Goal: Task Accomplishment & Management: Manage account settings

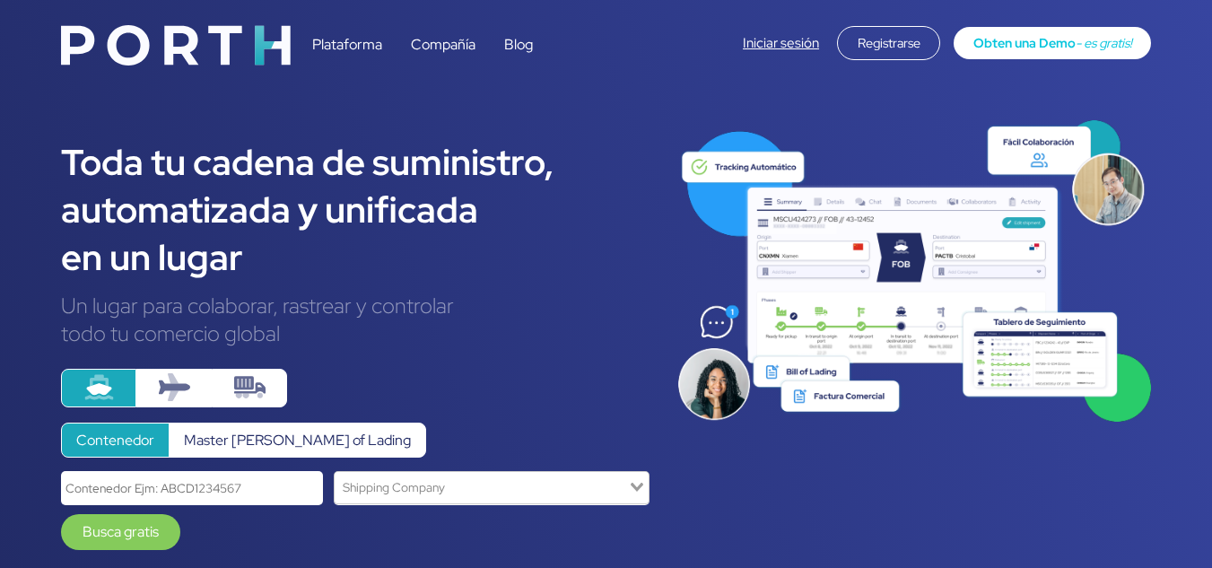
click at [773, 46] on link "Iniciar sesión" at bounding box center [781, 43] width 76 height 18
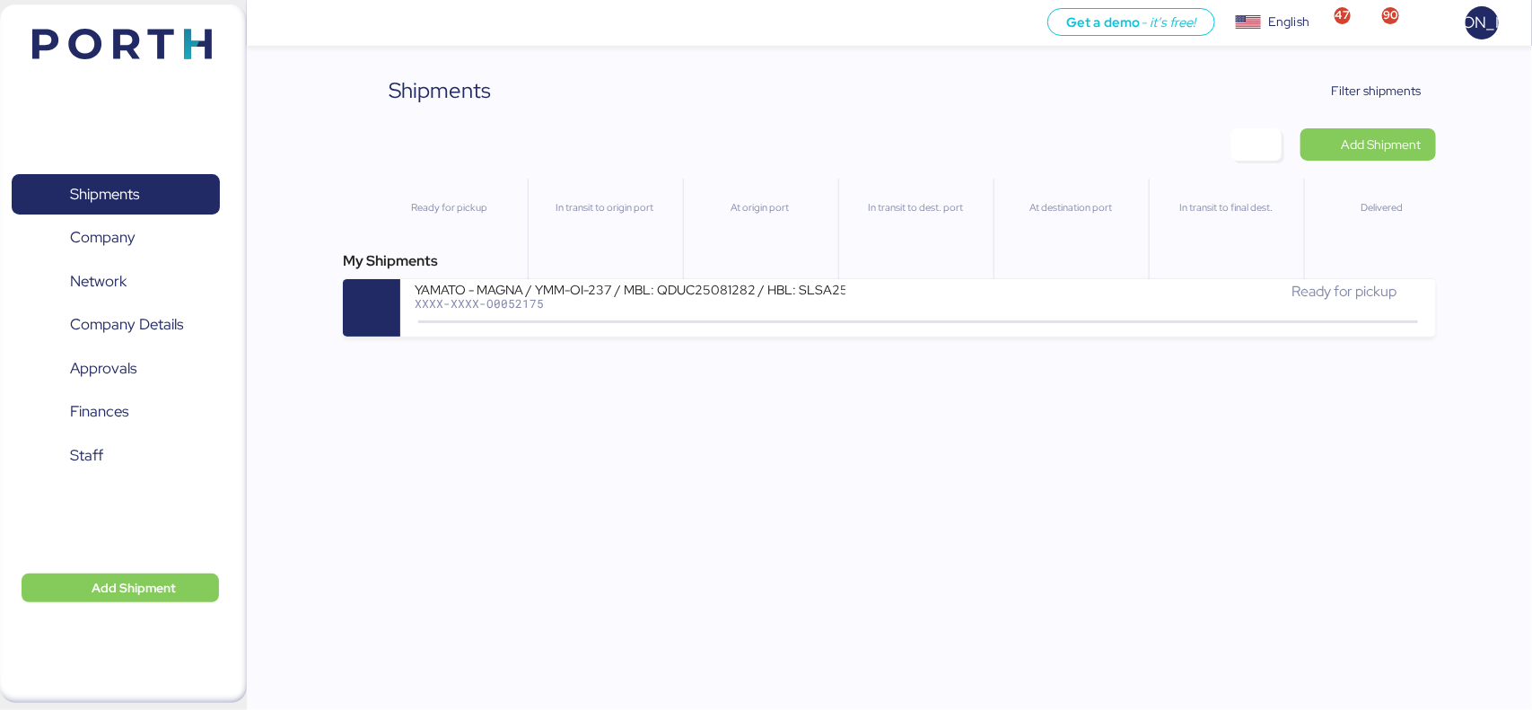
click at [1375, 58] on div "Shipments Clear Filters Filter shipments Add Shipment Ready for pickup In trans…" at bounding box center [766, 168] width 1532 height 336
click at [1375, 80] on span "Filter shipments" at bounding box center [1377, 91] width 90 height 22
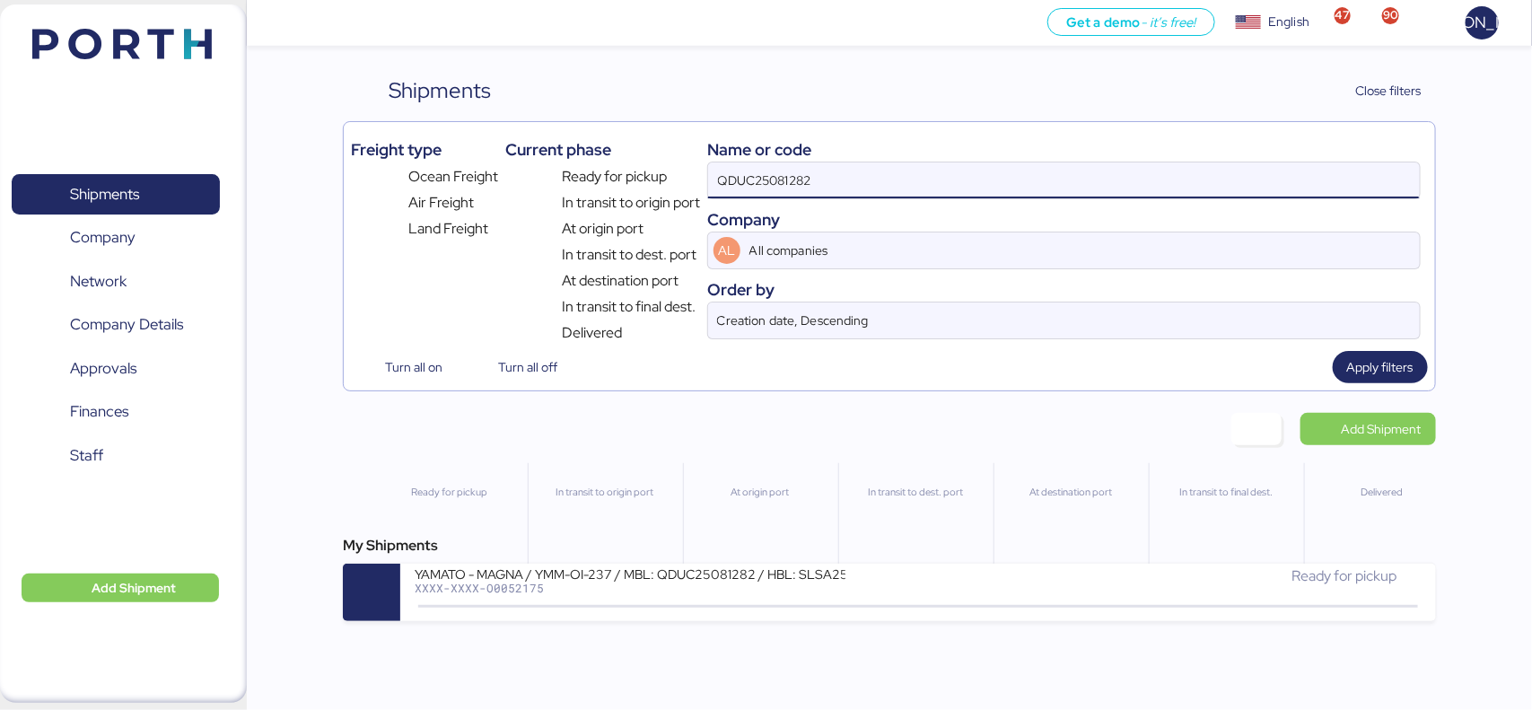
click at [855, 175] on input "QDUC25081282" at bounding box center [1063, 180] width 711 height 36
click at [826, 189] on input "QDUC25081282" at bounding box center [1063, 180] width 711 height 36
paste input "O0052200"
type input "O0052200"
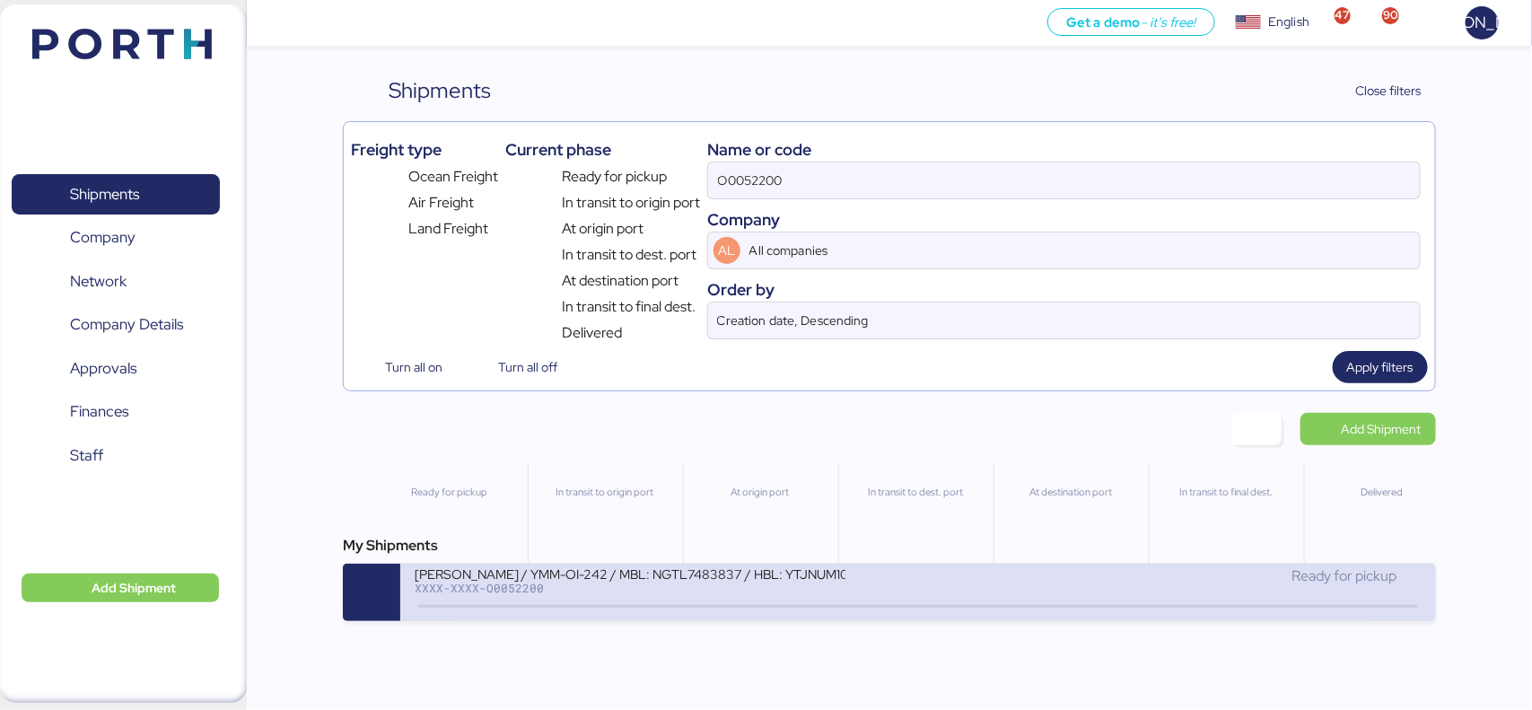
click at [738, 580] on div "YAMATO - YAMAGUCHI / YMM-OI-242 / MBL: NGTL7483837 / HBL: YTJNUM100149 / LCL" at bounding box center [630, 572] width 431 height 15
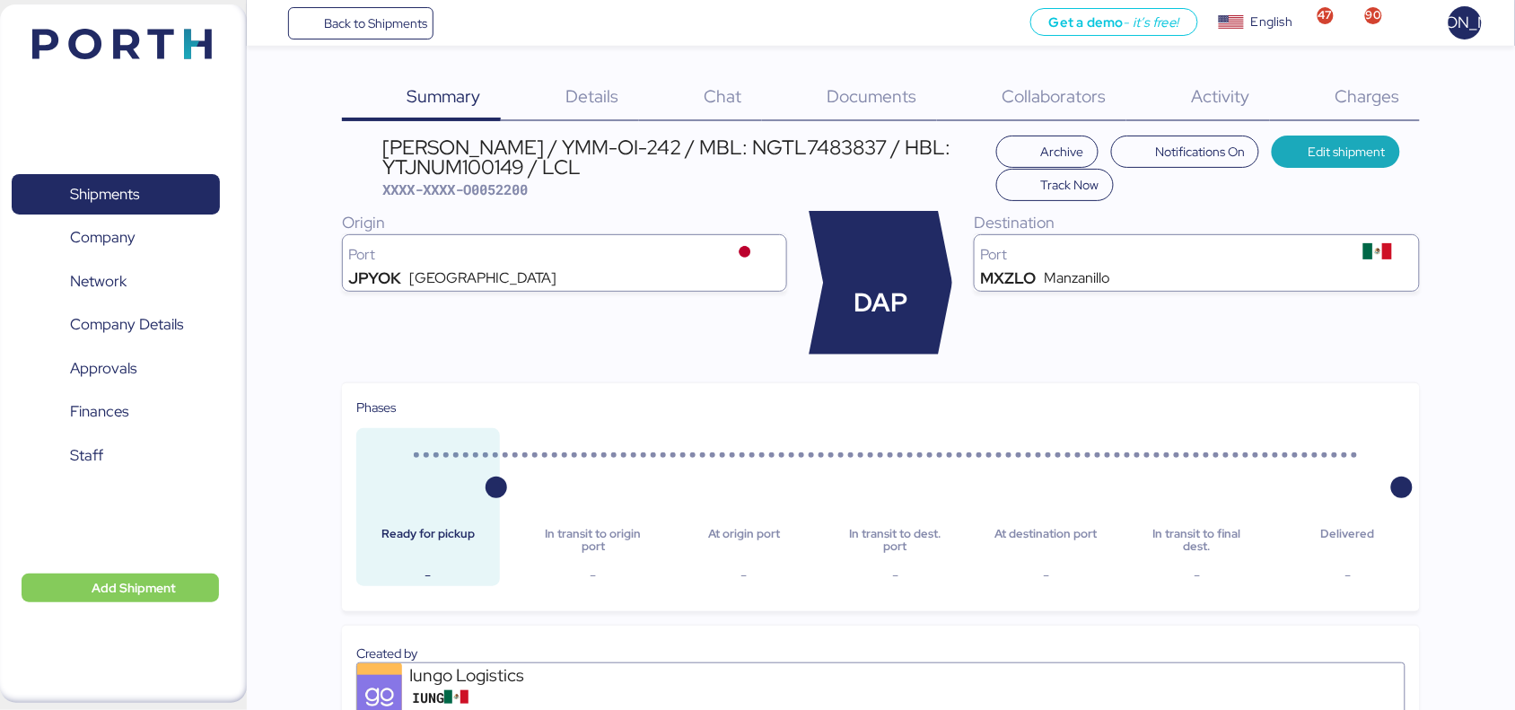
click at [1334, 91] on div "Charges 0" at bounding box center [1345, 97] width 150 height 47
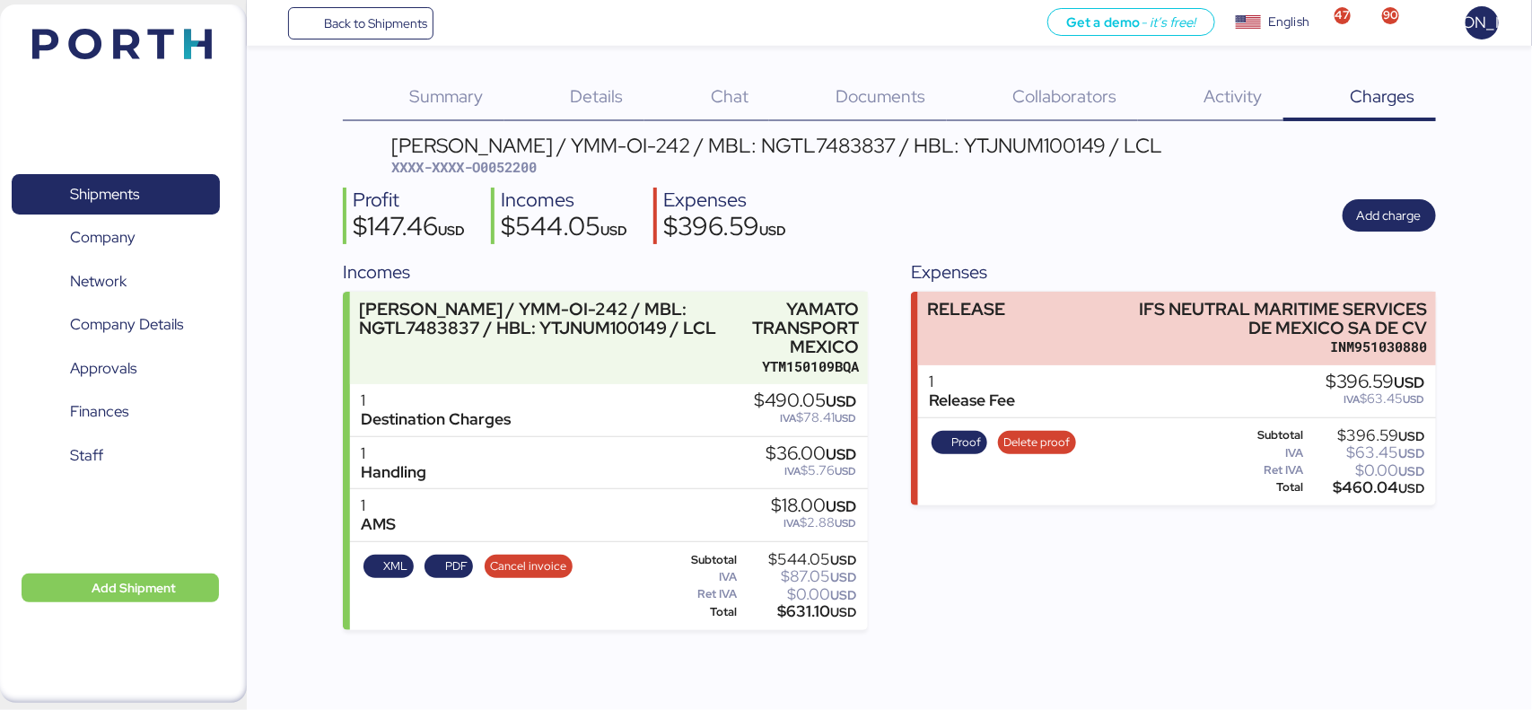
click at [507, 159] on span "XXXX-XXXX-O0052200" at bounding box center [463, 167] width 145 height 18
copy span "O0052200"
click at [1410, 216] on span "Add charge" at bounding box center [1389, 216] width 65 height 22
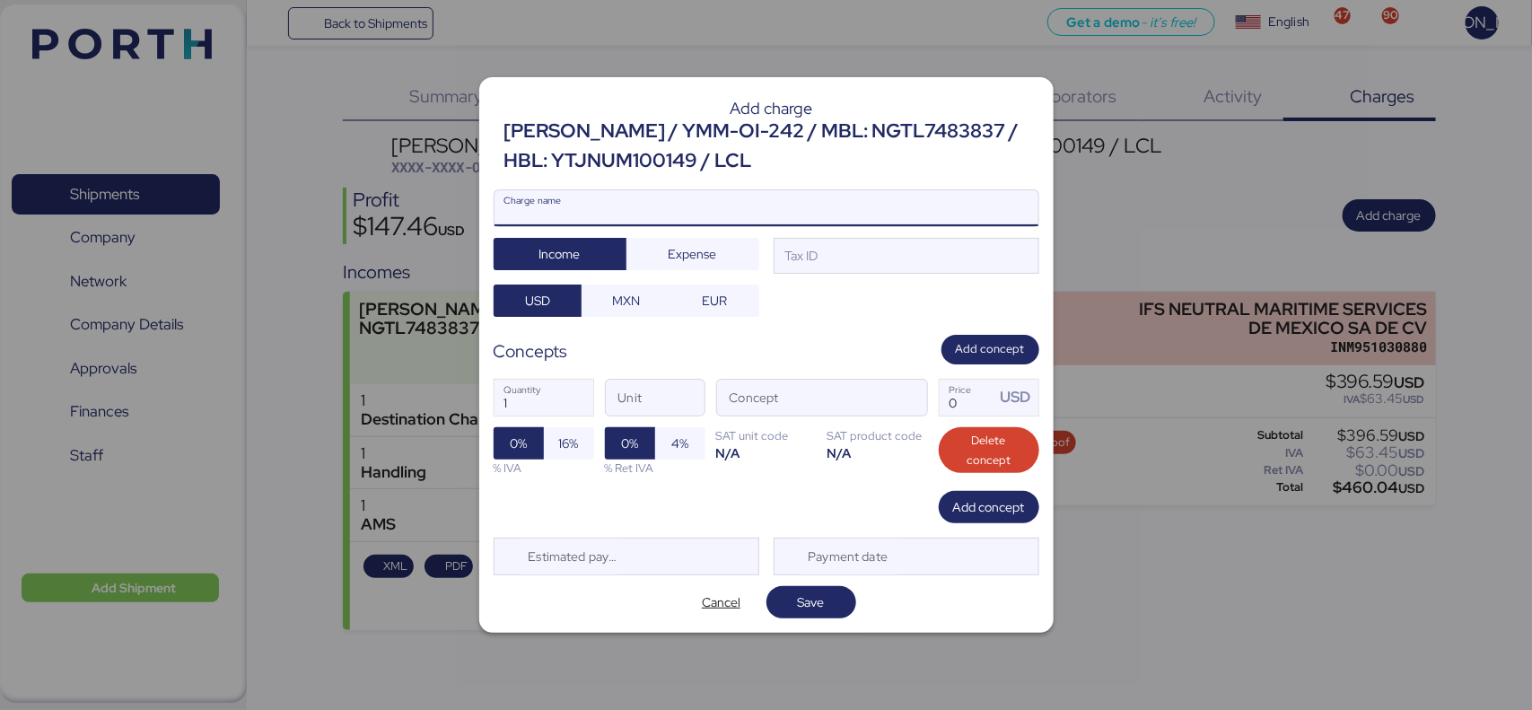
click at [675, 218] on input "Charge name" at bounding box center [766, 208] width 544 height 36
type input "AMS"
click at [790, 253] on div "Tax ID" at bounding box center [800, 256] width 37 height 20
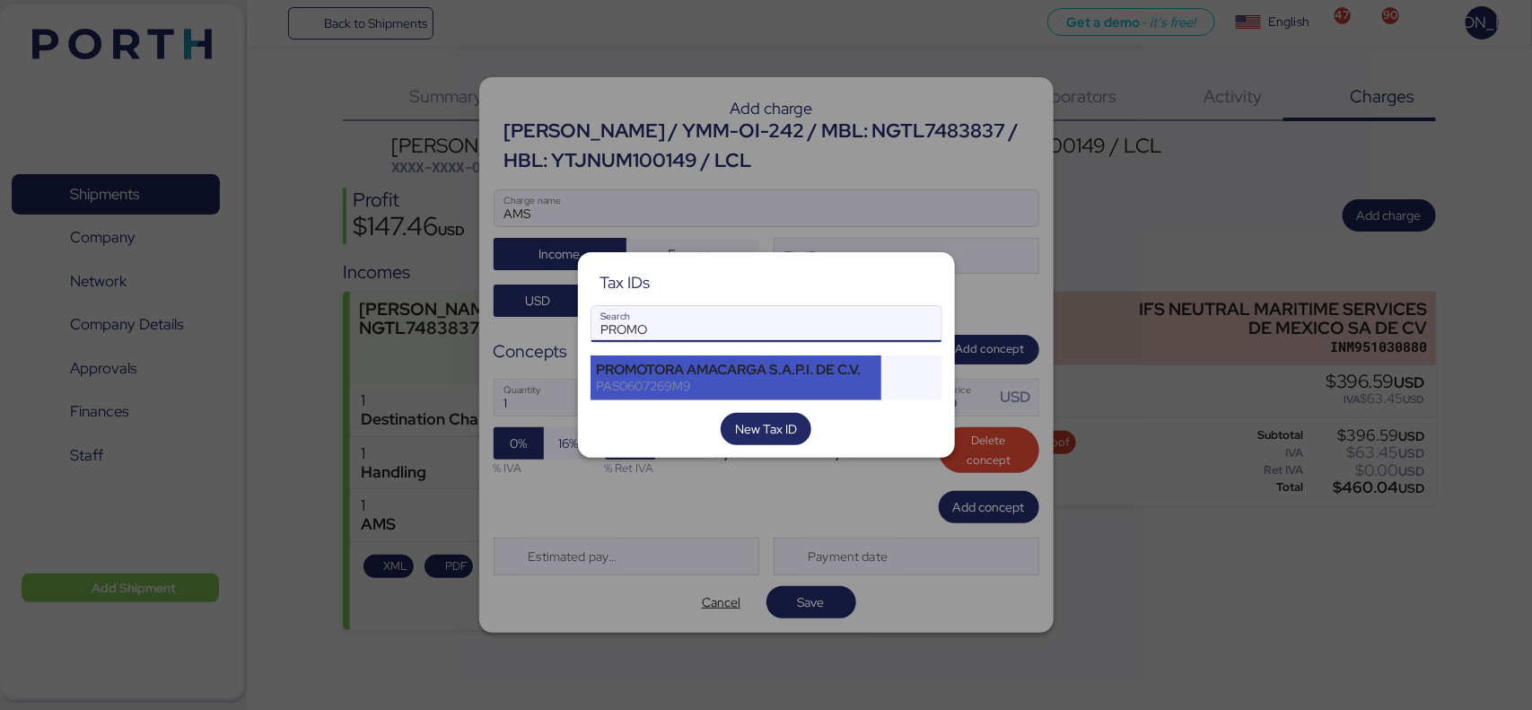
type input "PROMO"
click at [779, 378] on div "PROMOTORA AMACARGA S.A.P.I. DE C.V." at bounding box center [736, 370] width 279 height 16
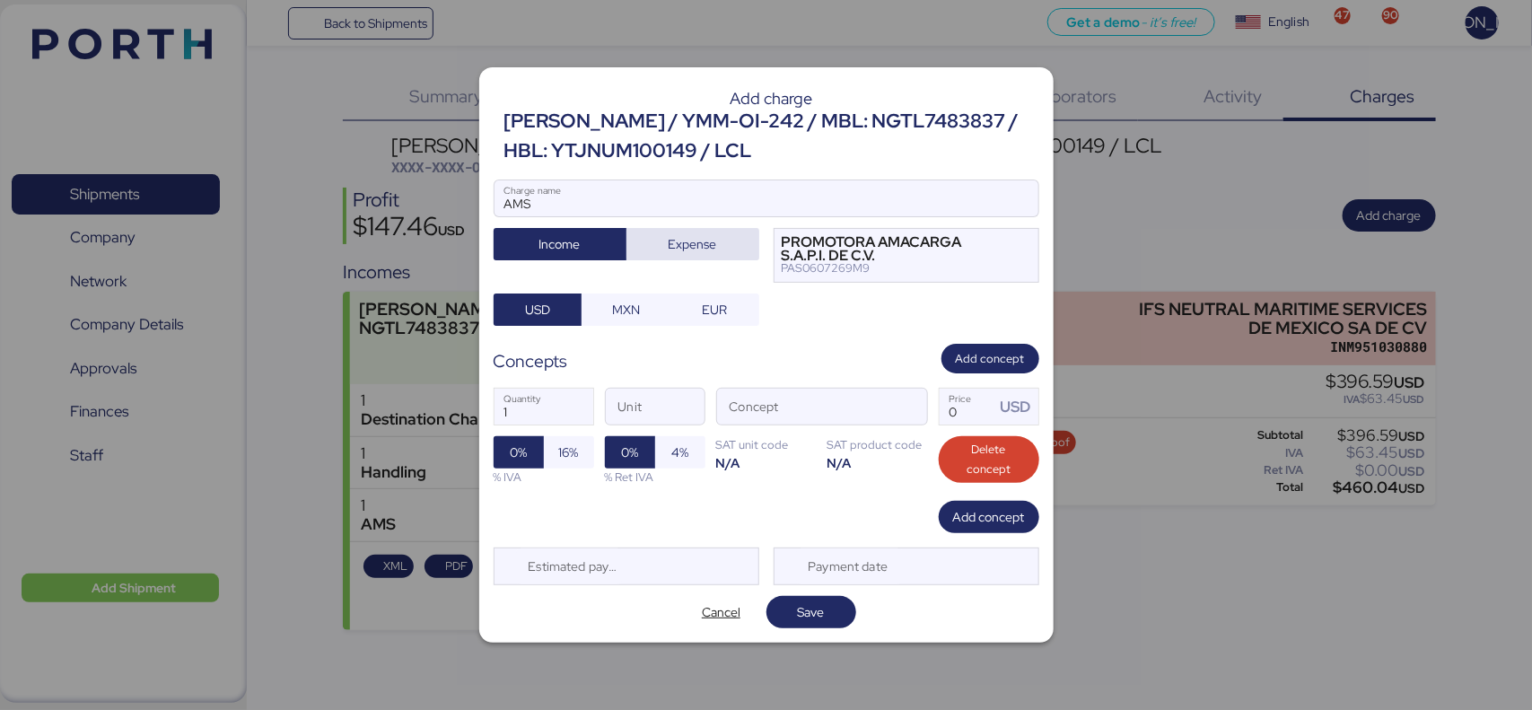
click at [700, 244] on span "Expense" at bounding box center [692, 244] width 48 height 22
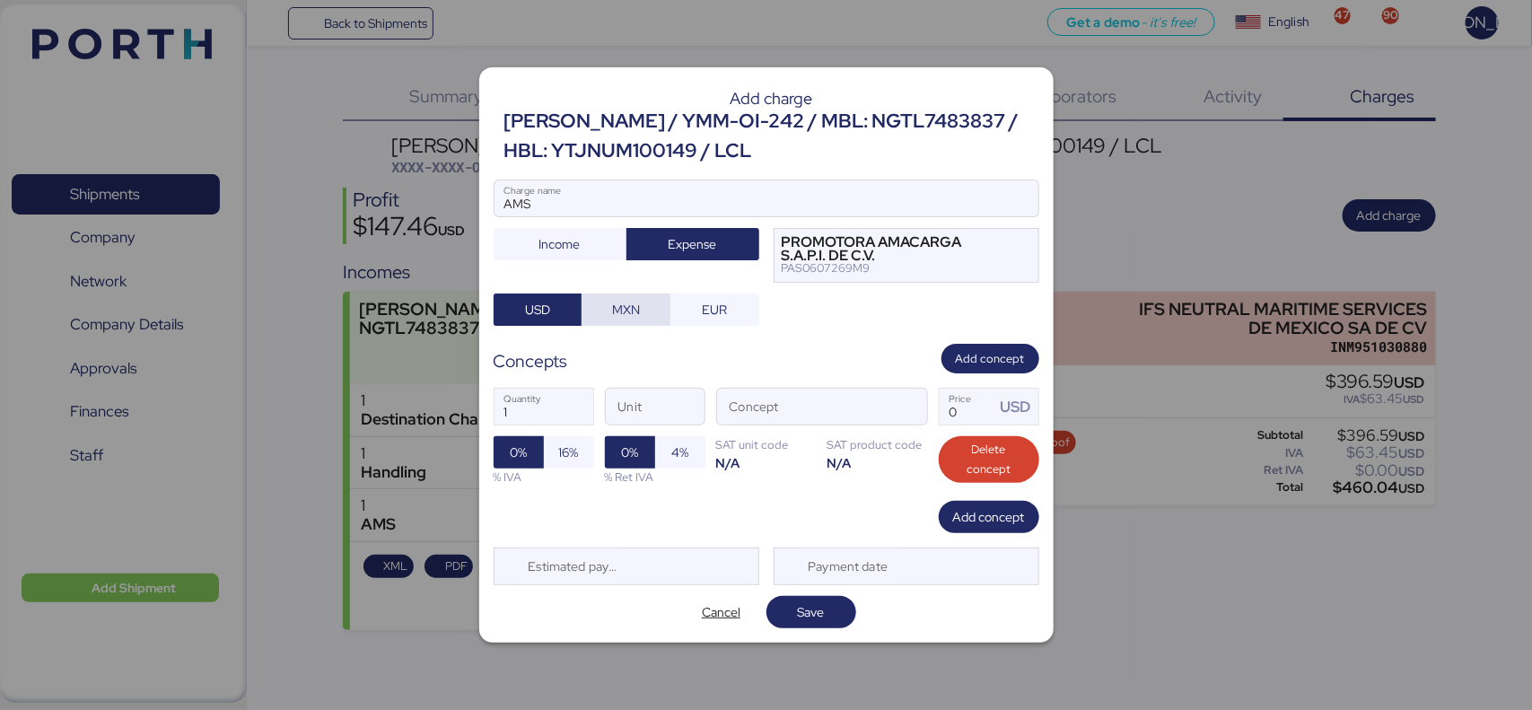
click at [624, 314] on span "MXN" at bounding box center [626, 310] width 28 height 22
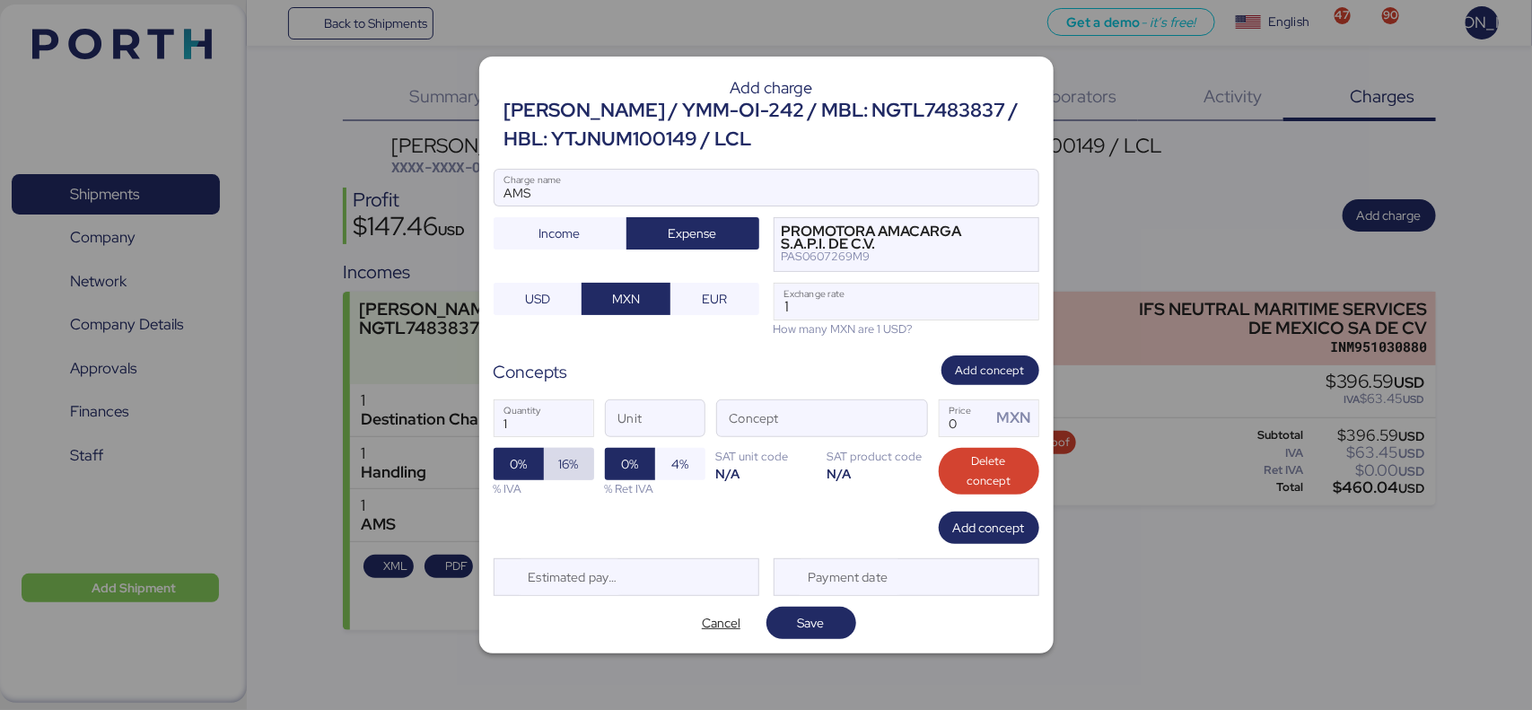
click at [559, 463] on span "16%" at bounding box center [569, 464] width 20 height 22
click at [902, 424] on span "button" at bounding box center [908, 423] width 38 height 38
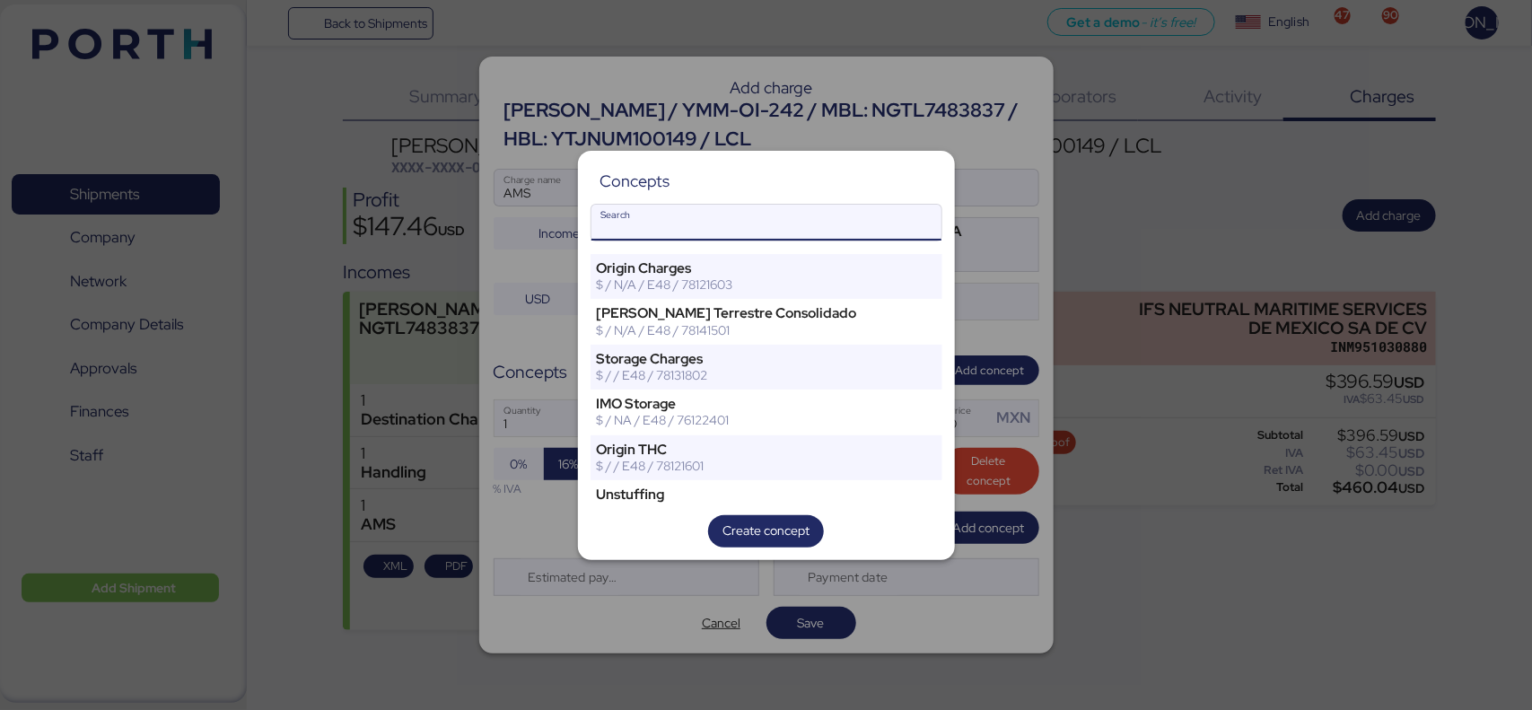
click at [755, 301] on div "Flete Terrestre Consolidado $ / N/A / E48 / 78141501" at bounding box center [736, 321] width 292 height 45
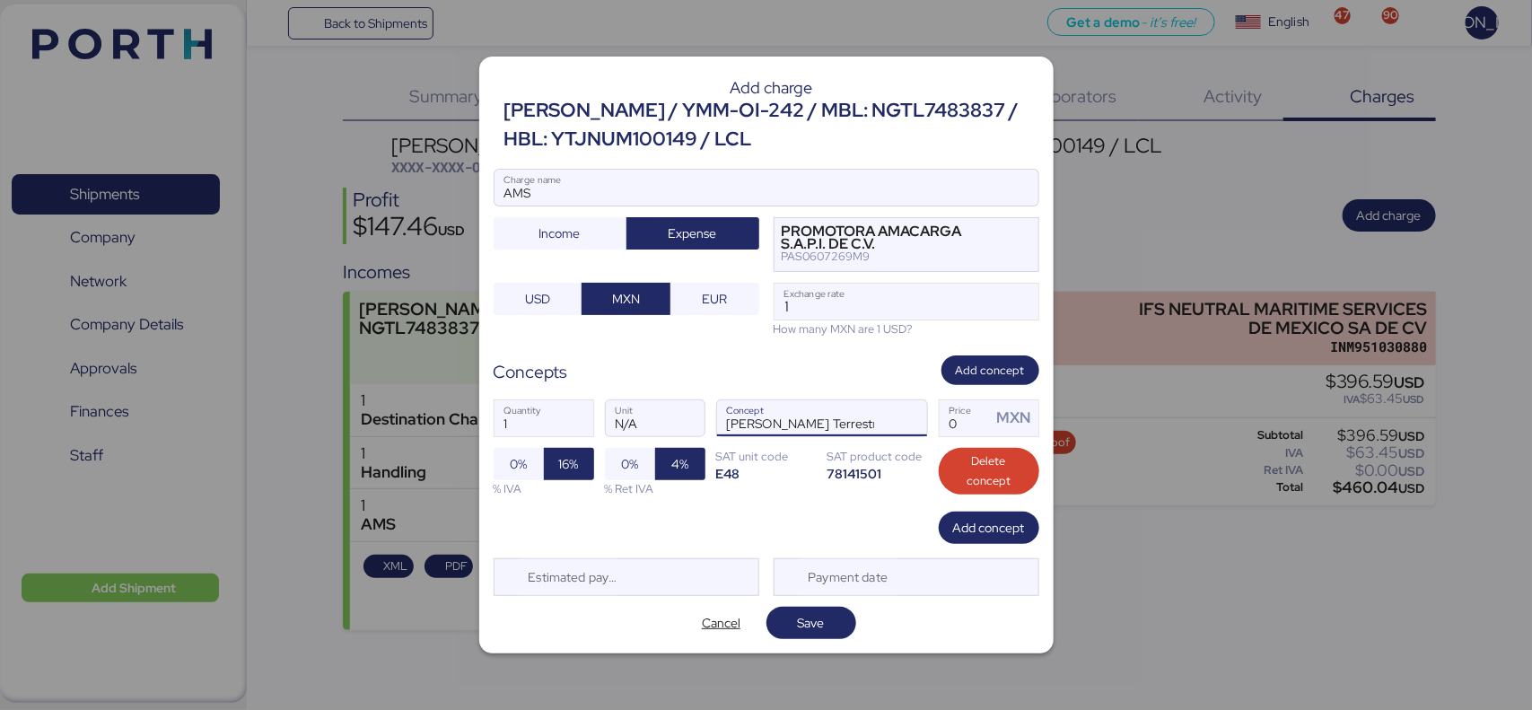
click at [776, 432] on input "Flete Terrestre Consolidado" at bounding box center [800, 418] width 167 height 36
click at [918, 424] on span "button" at bounding box center [908, 423] width 38 height 38
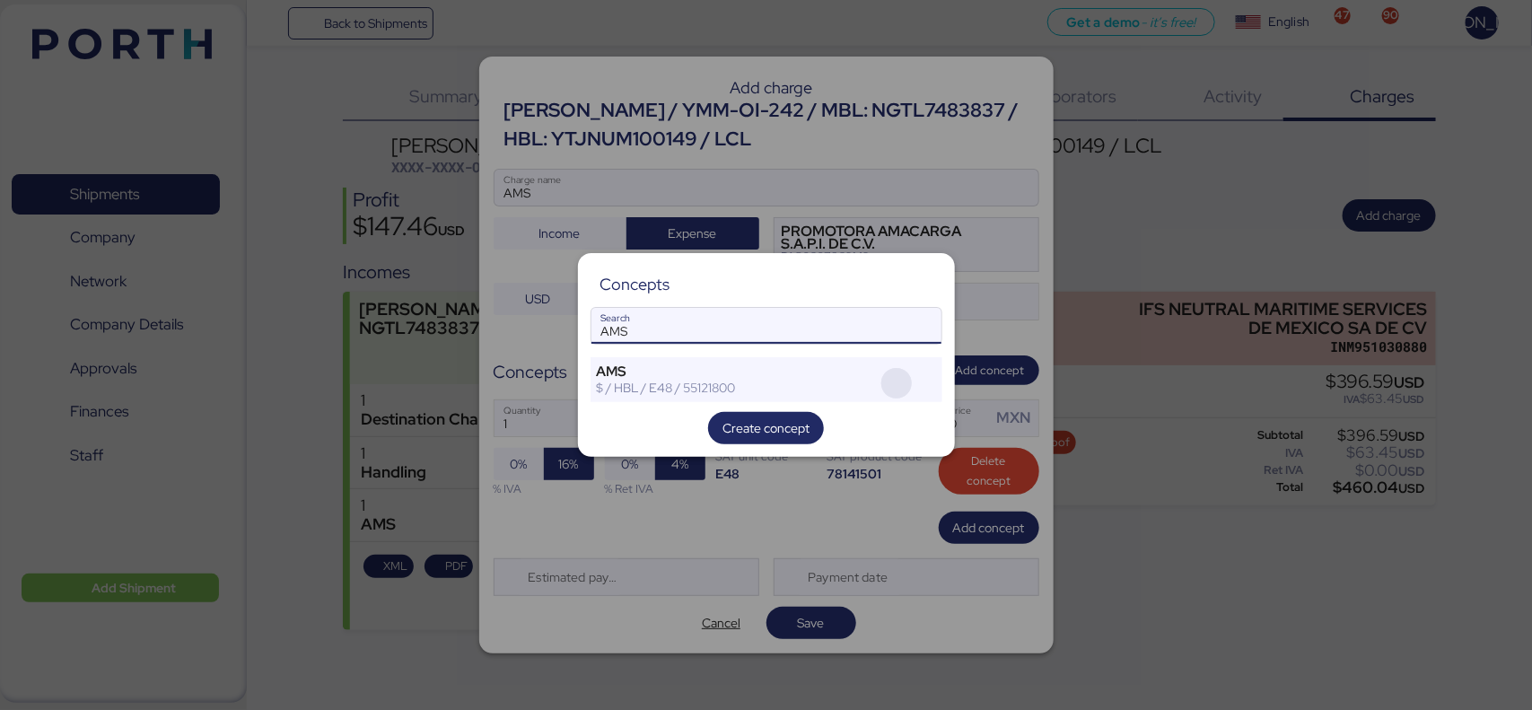
type input "AMS"
click at [889, 379] on span "button" at bounding box center [896, 383] width 31 height 31
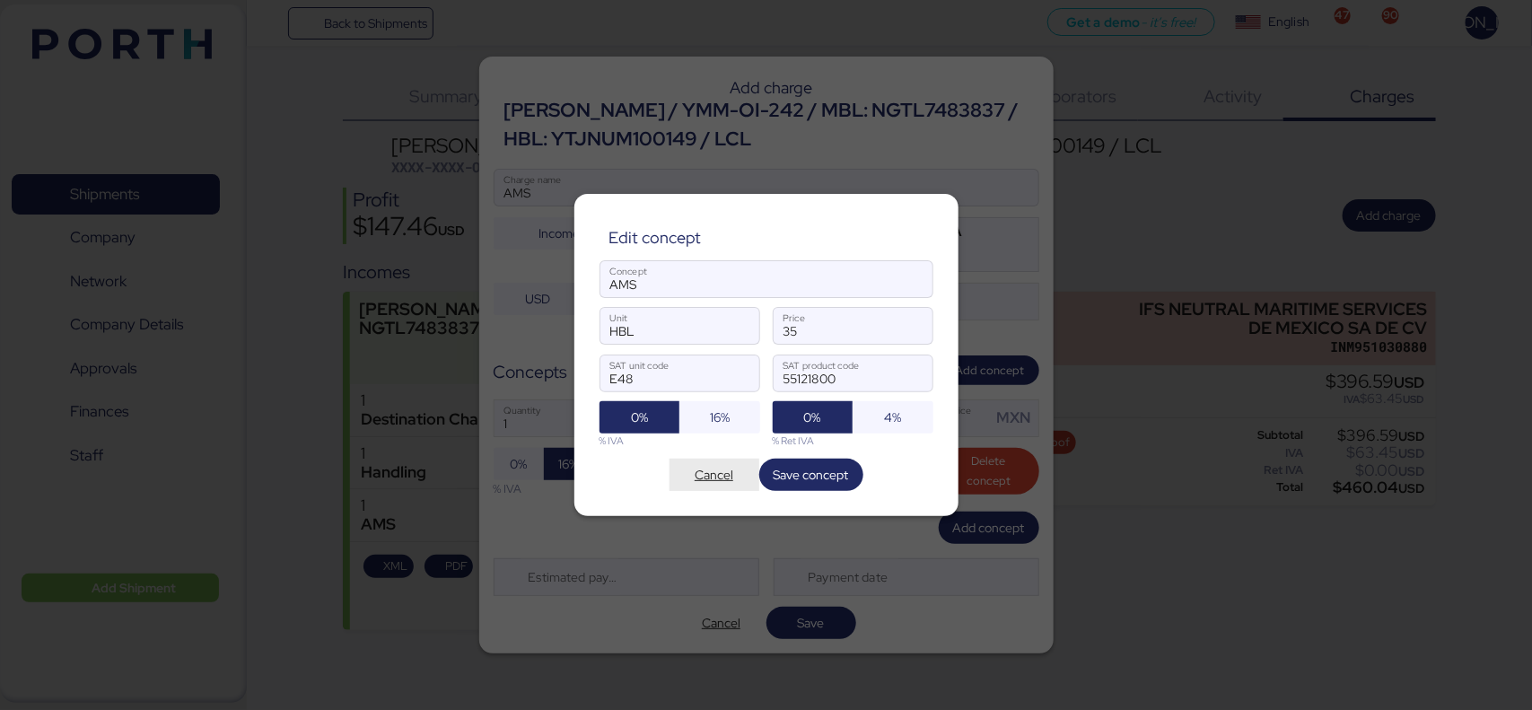
click at [713, 480] on span "Cancel" at bounding box center [713, 475] width 39 height 22
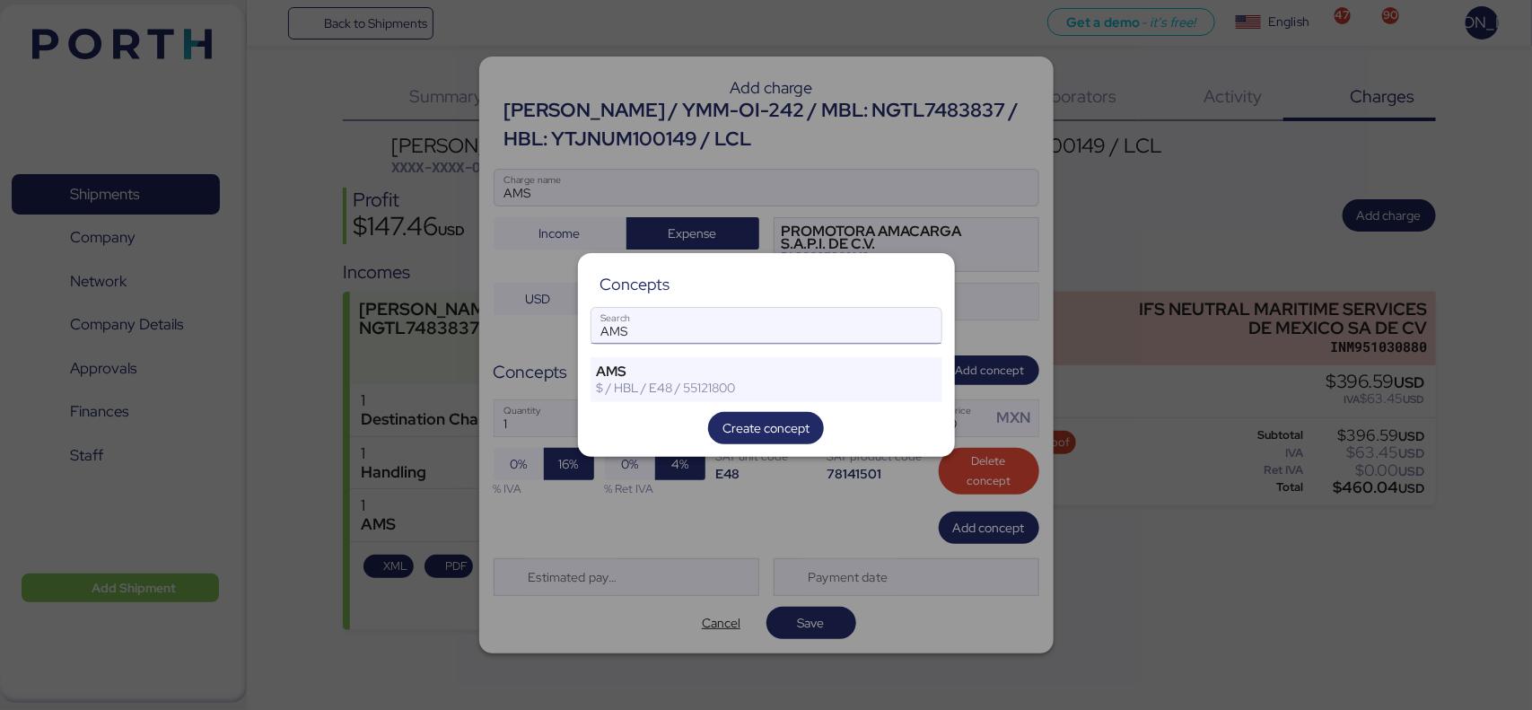
click at [732, 342] on input "AMS" at bounding box center [766, 326] width 350 height 36
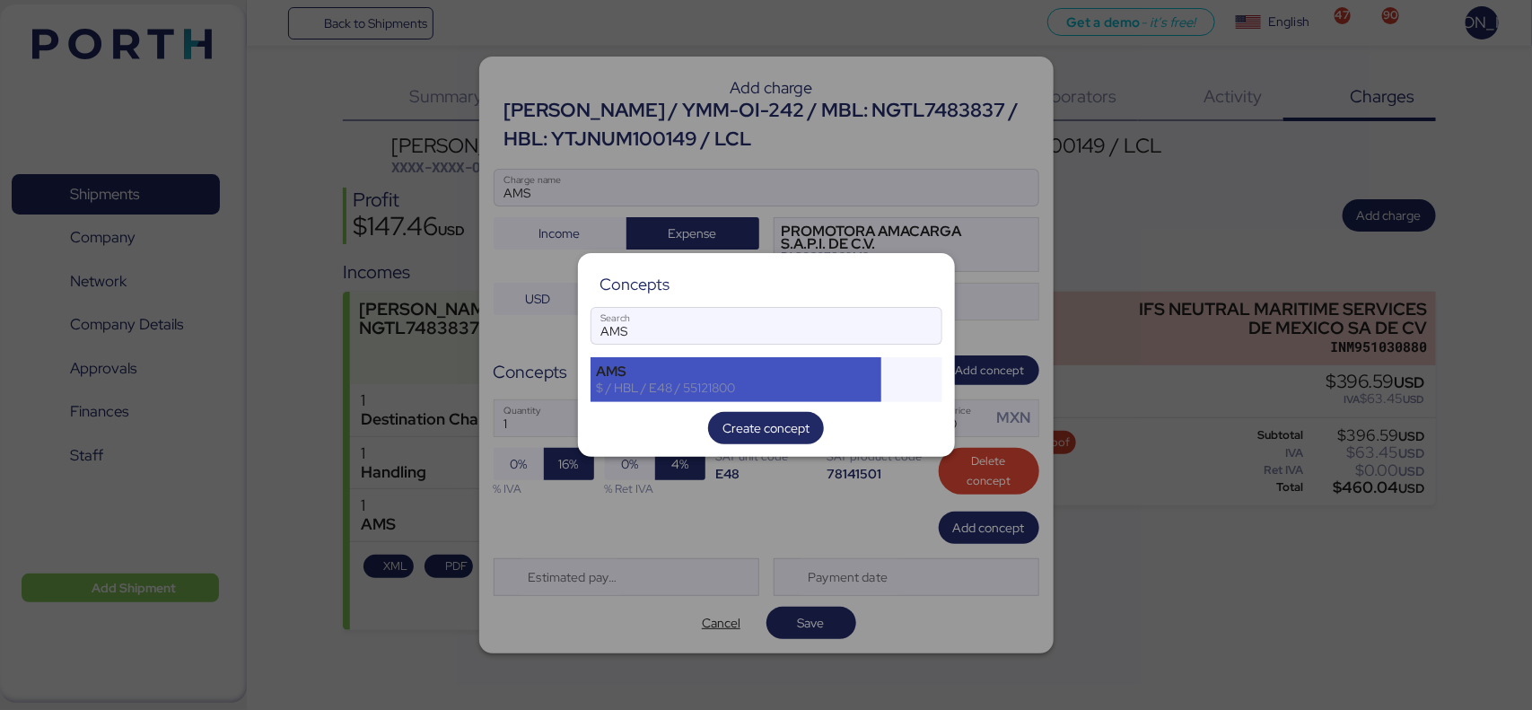
click at [649, 381] on div "$ / HBL / E48 / 55121800" at bounding box center [736, 388] width 279 height 16
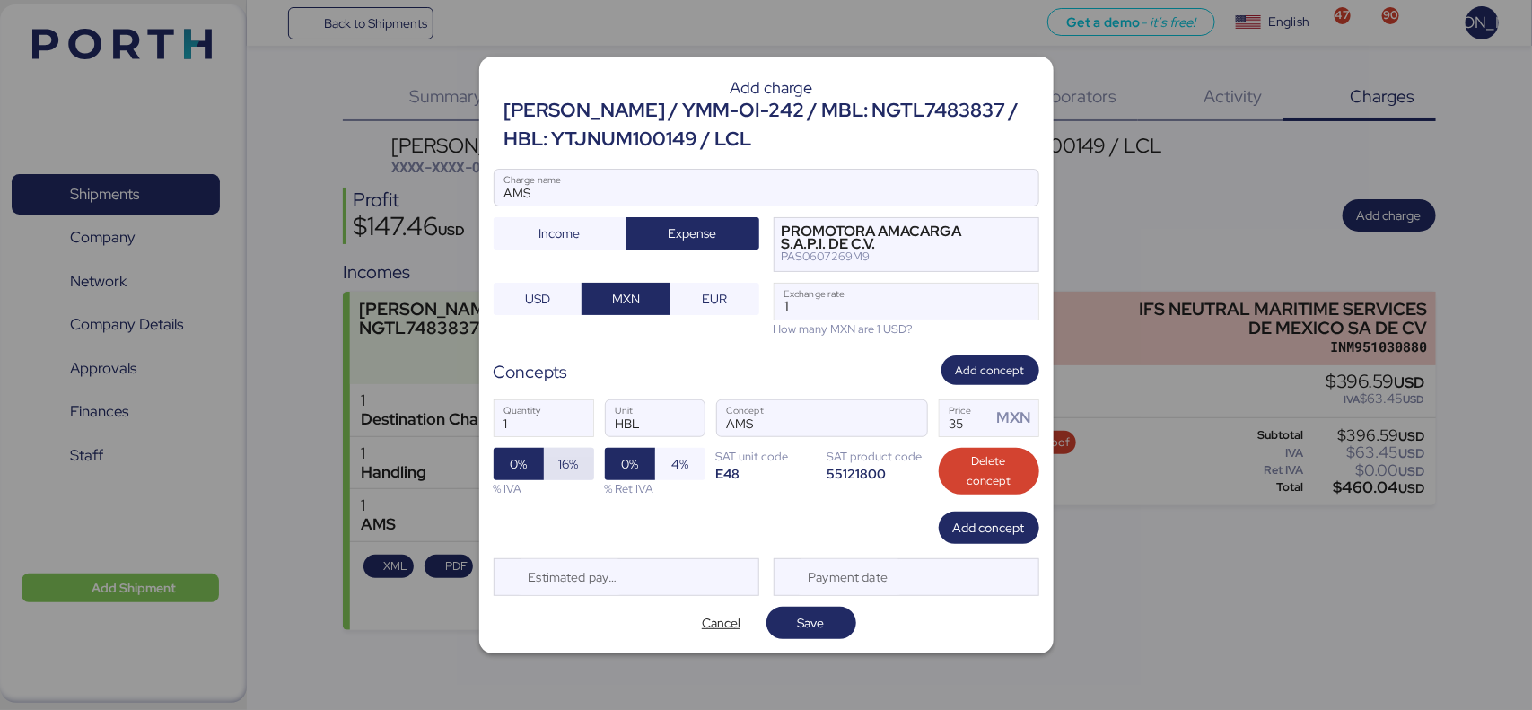
click at [556, 458] on span "16%" at bounding box center [569, 464] width 50 height 32
drag, startPoint x: 966, startPoint y: 424, endPoint x: 860, endPoint y: 432, distance: 107.2
click at [860, 432] on div "1 Quantity HBL Unit AMS Concept 35 Price MXN 0% 16% % IVA 0% 4% % Ret IVA SAT u…" at bounding box center [766, 448] width 546 height 127
type input "60"
click at [813, 616] on span "Save" at bounding box center [811, 623] width 27 height 22
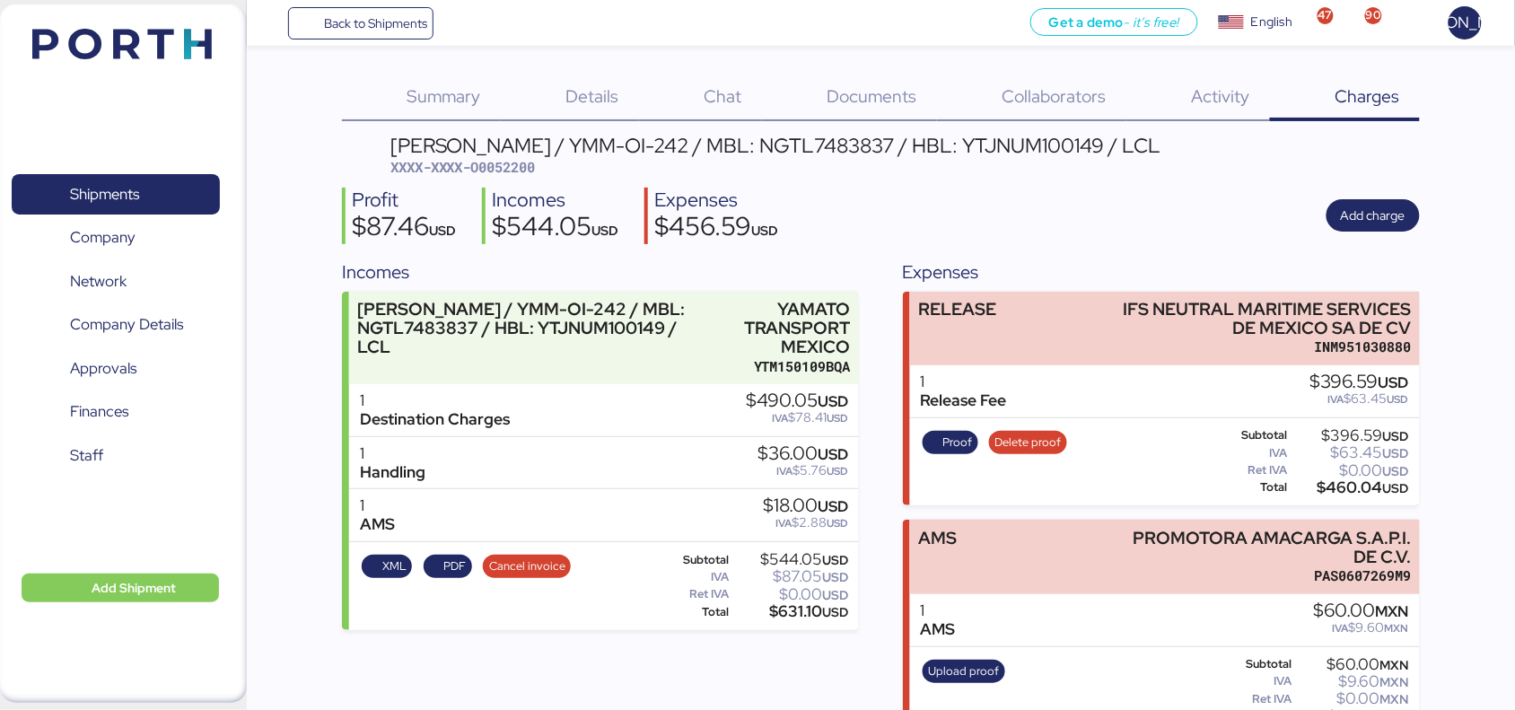
scroll to position [40, 0]
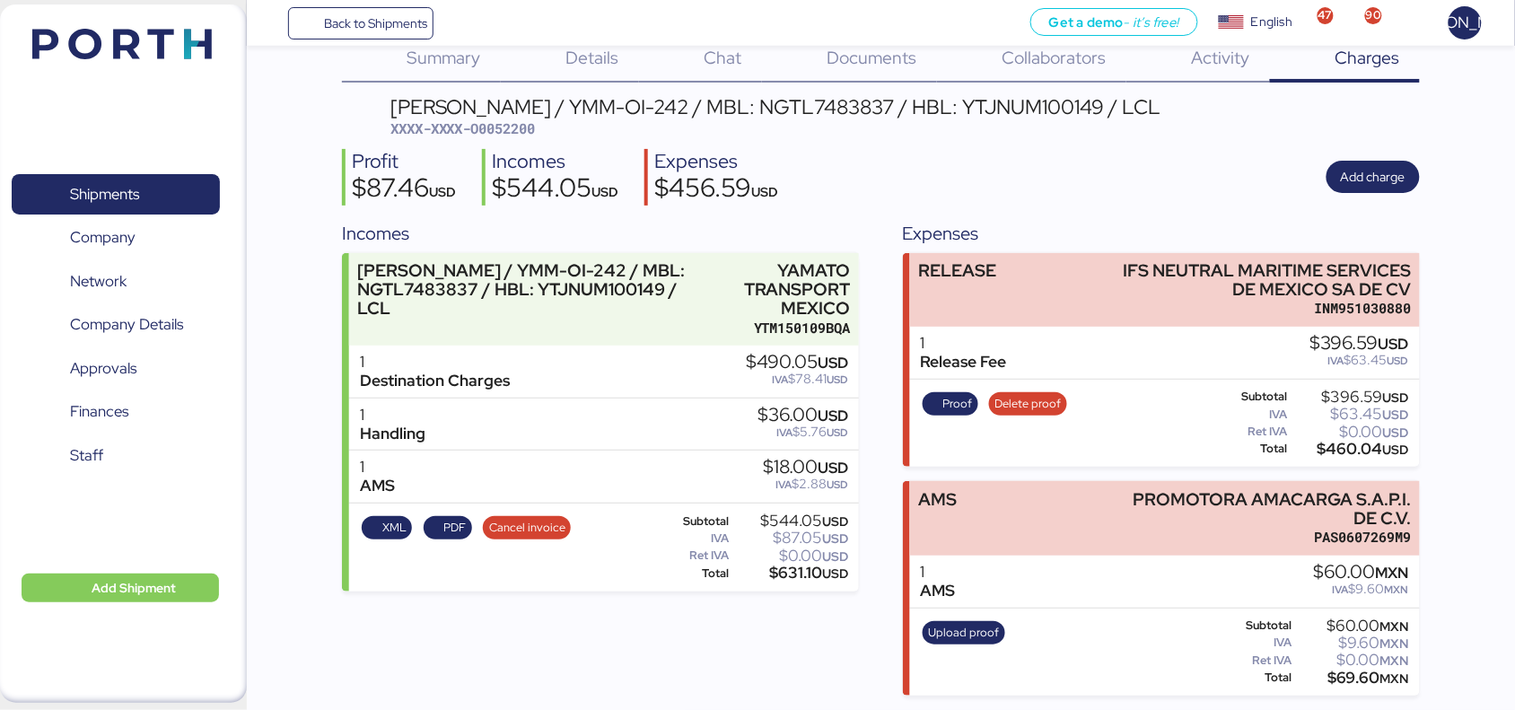
click at [858, 104] on div "YAMATO - YAMAGUCHI / YMM-OI-242 / MBL: NGTL7483837 / HBL: YTJNUM100149 / LCL" at bounding box center [775, 107] width 771 height 20
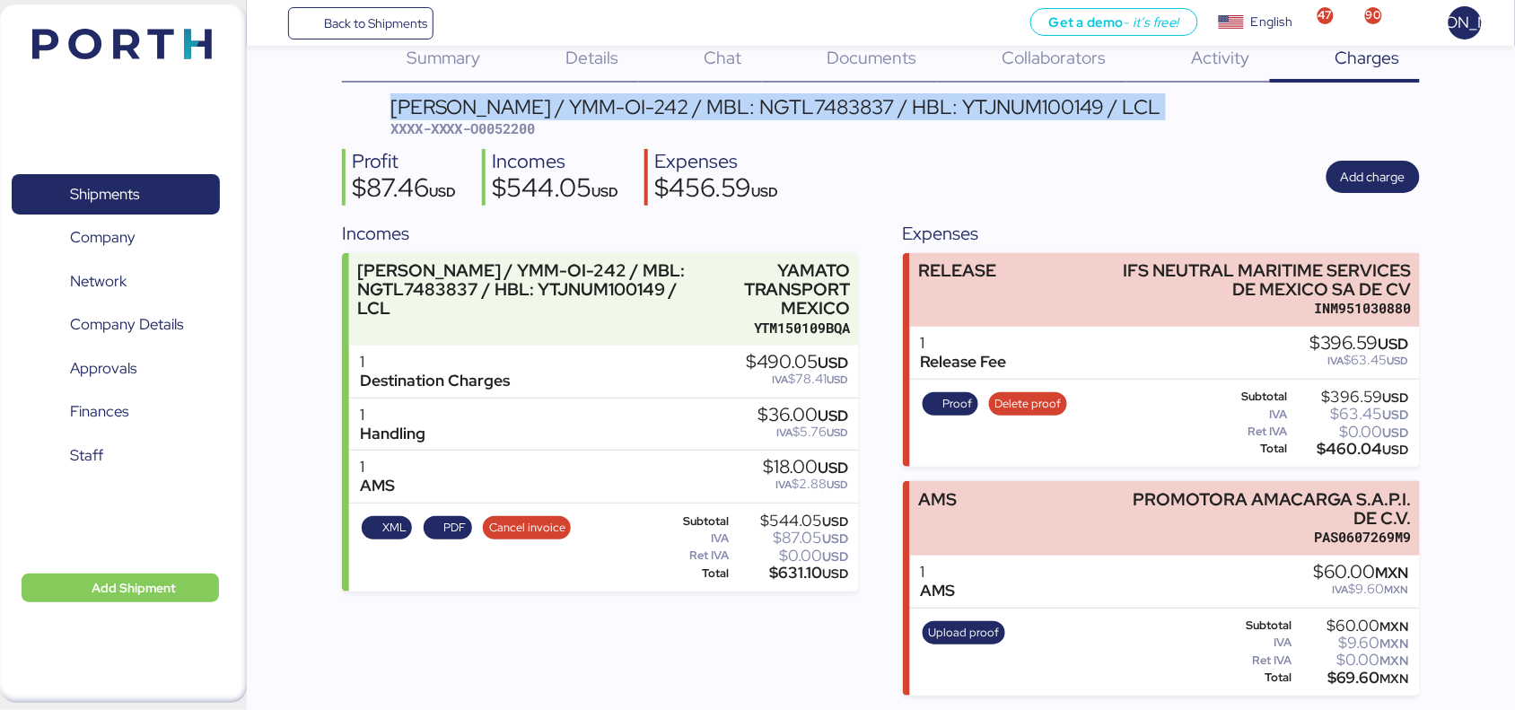
click at [858, 104] on div "YAMATO - YAMAGUCHI / YMM-OI-242 / MBL: NGTL7483837 / HBL: YTJNUM100149 / LCL" at bounding box center [775, 107] width 771 height 20
copy div "YAMATO - YAMAGUCHI / YMM-OI-242 / MBL: NGTL7483837 / HBL: YTJNUM100149 / LCL"
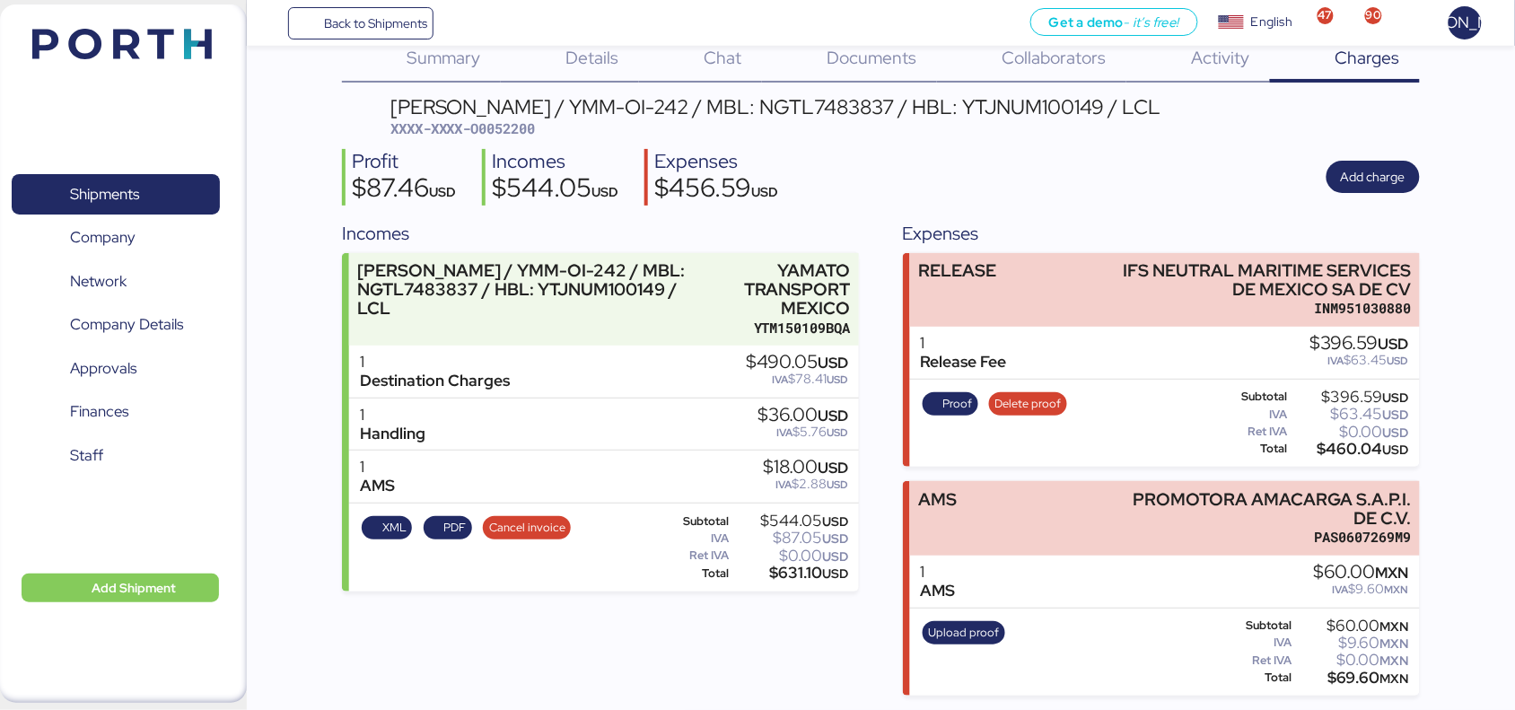
click at [927, 52] on div "Documents 0" at bounding box center [849, 59] width 175 height 47
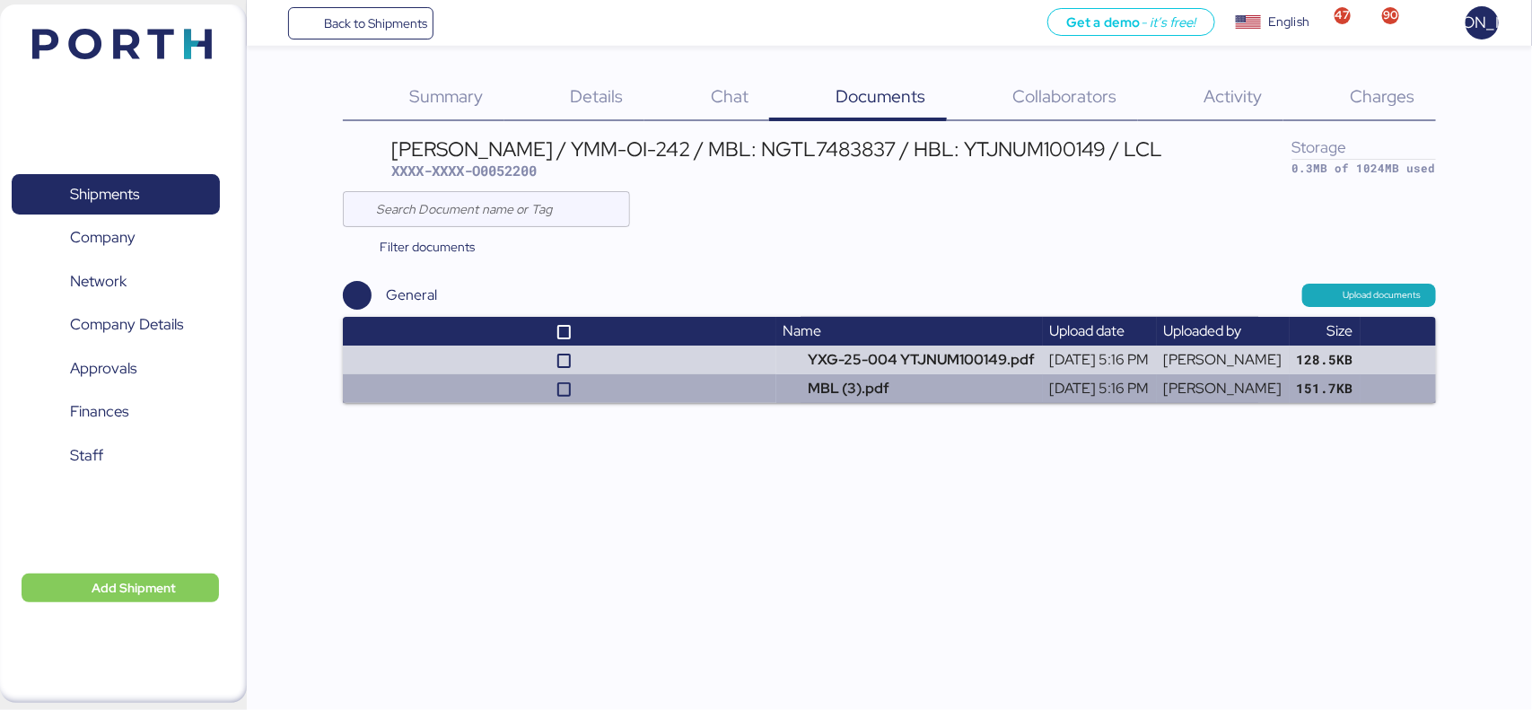
click at [738, 389] on td at bounding box center [559, 388] width 432 height 29
click at [839, 379] on td "MBL (3).pdf" at bounding box center [909, 388] width 266 height 29
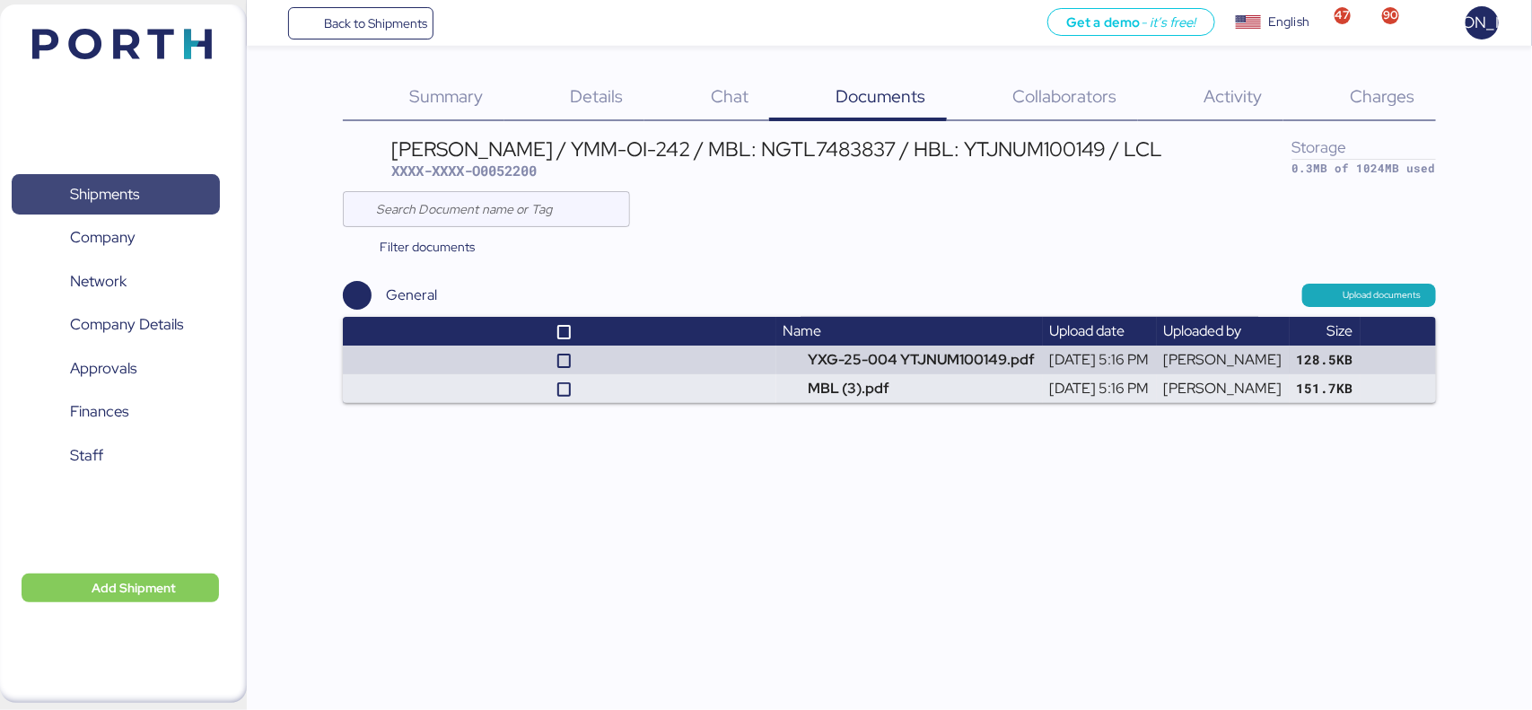
click at [81, 196] on span "Shipments" at bounding box center [104, 194] width 69 height 26
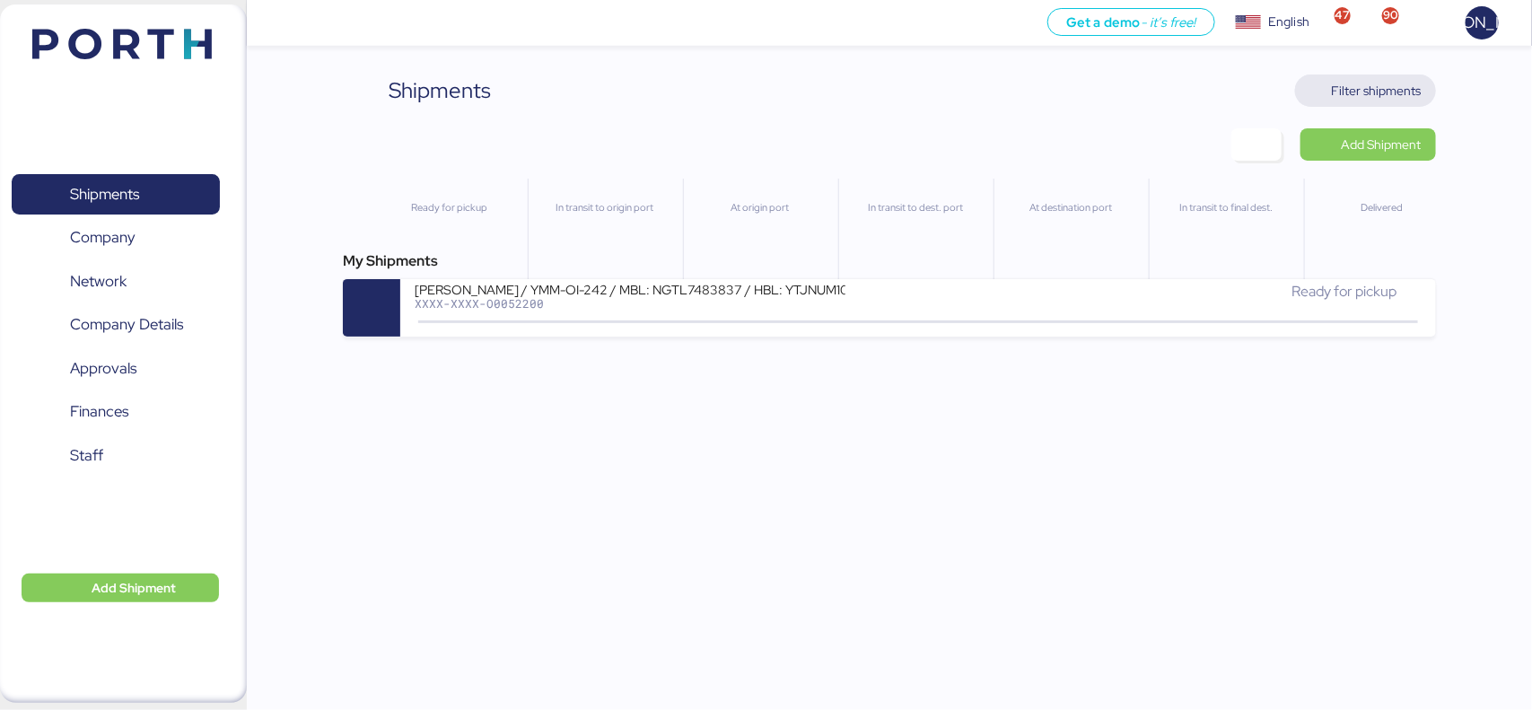
click at [1382, 91] on span "Filter shipments" at bounding box center [1377, 91] width 90 height 22
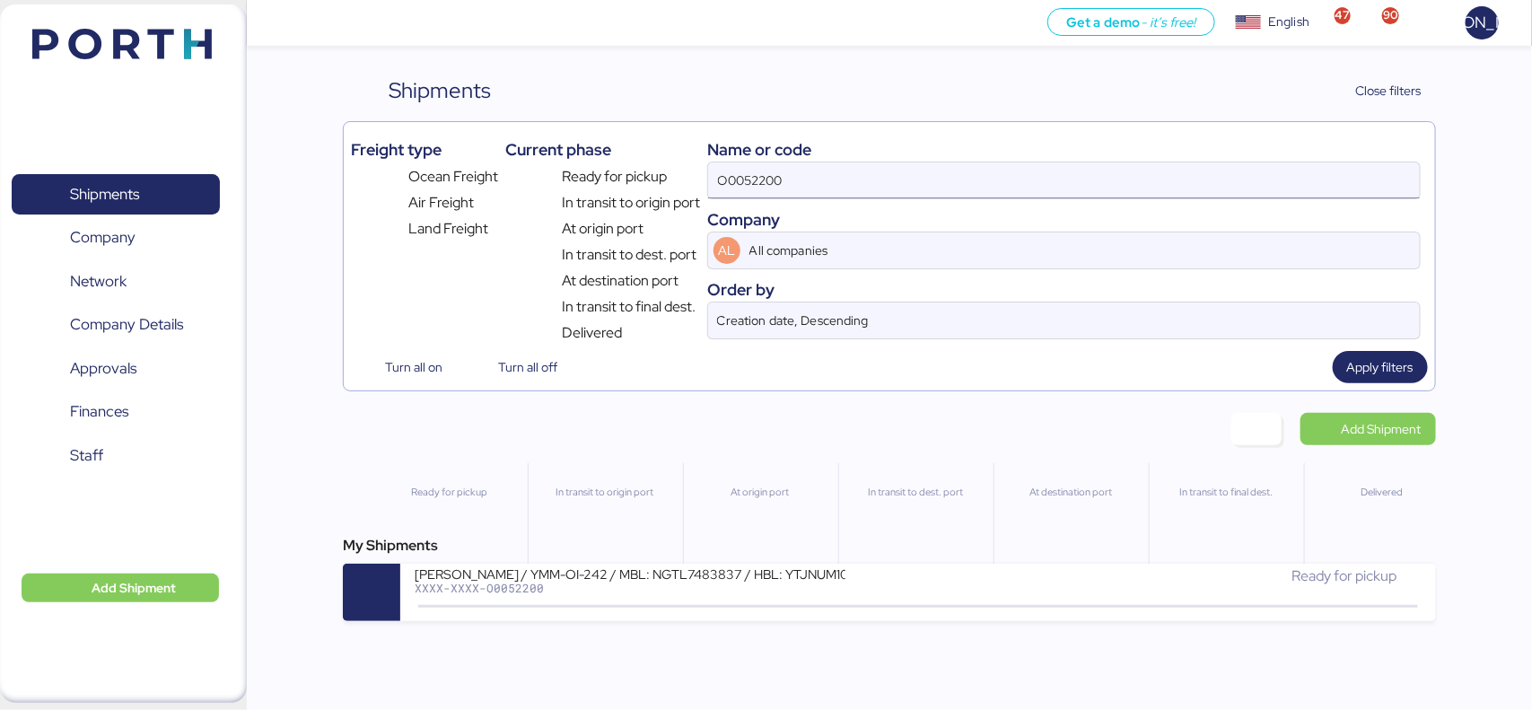
click at [827, 176] on input "O0052200" at bounding box center [1063, 180] width 711 height 36
paste input "175"
click at [827, 176] on input "O0052200" at bounding box center [1063, 180] width 711 height 36
type input "O0052175"
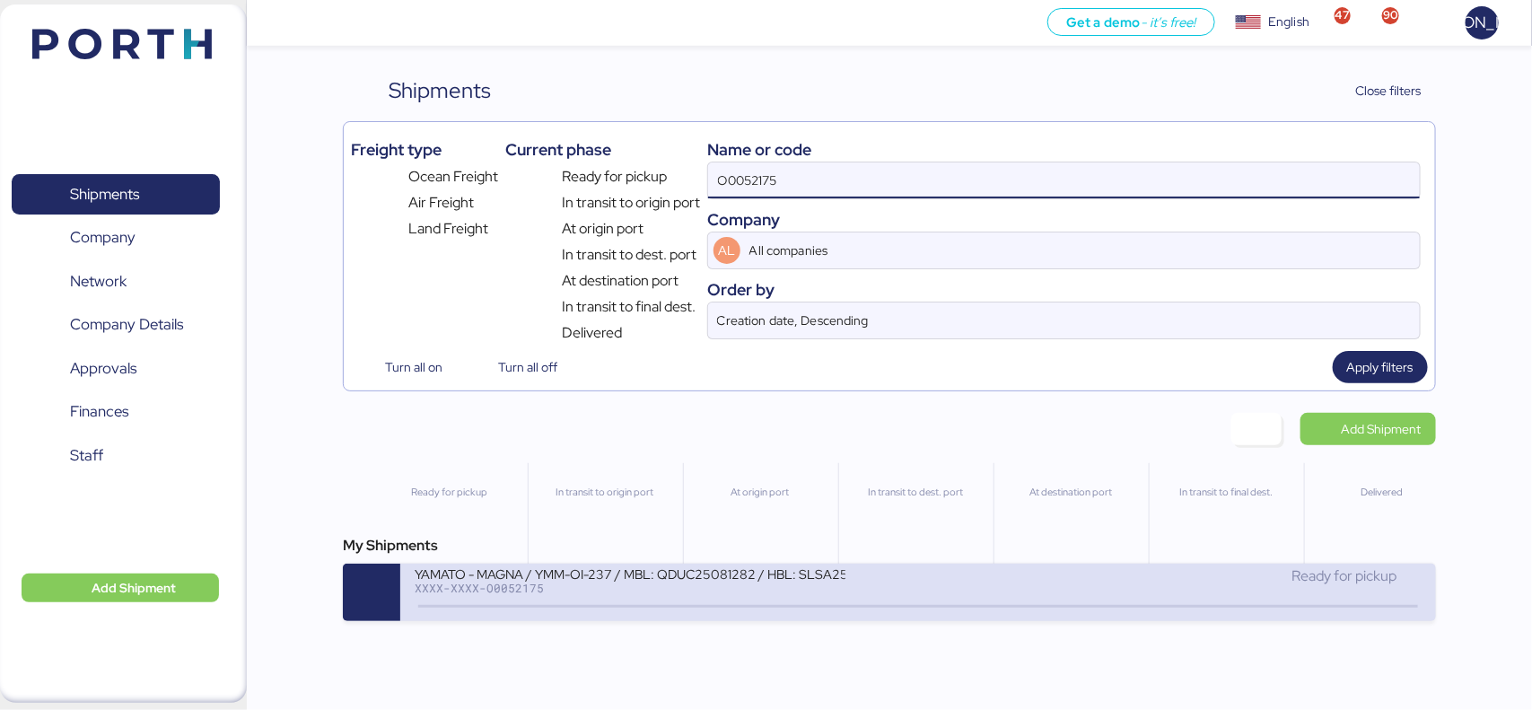
click at [671, 599] on div "YAMATO - MAGNA / YMM-OI-237 / MBL: QDUC25081282 / HBL: SLSA2508112 / LCL XXXX-X…" at bounding box center [666, 584] width 503 height 39
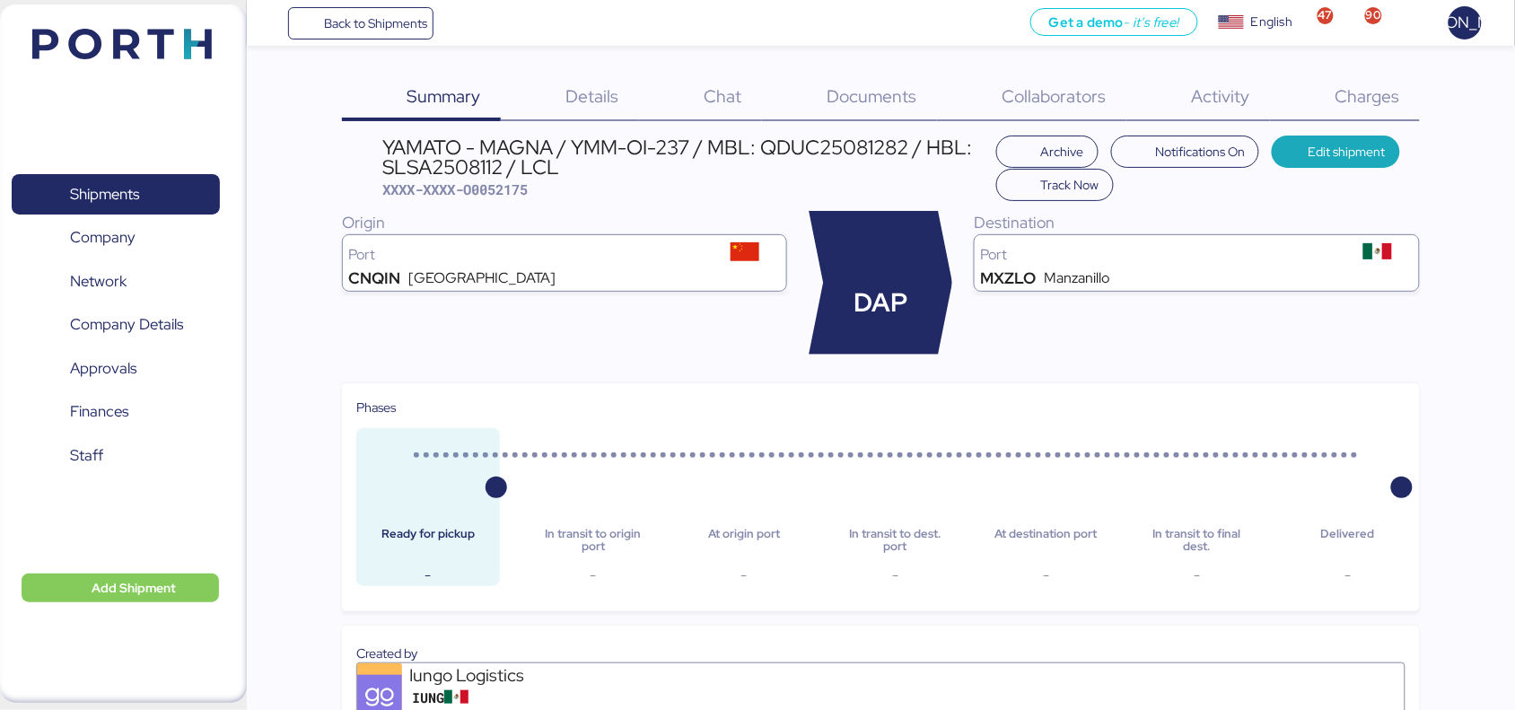
click at [1356, 95] on span "Charges" at bounding box center [1367, 95] width 65 height 23
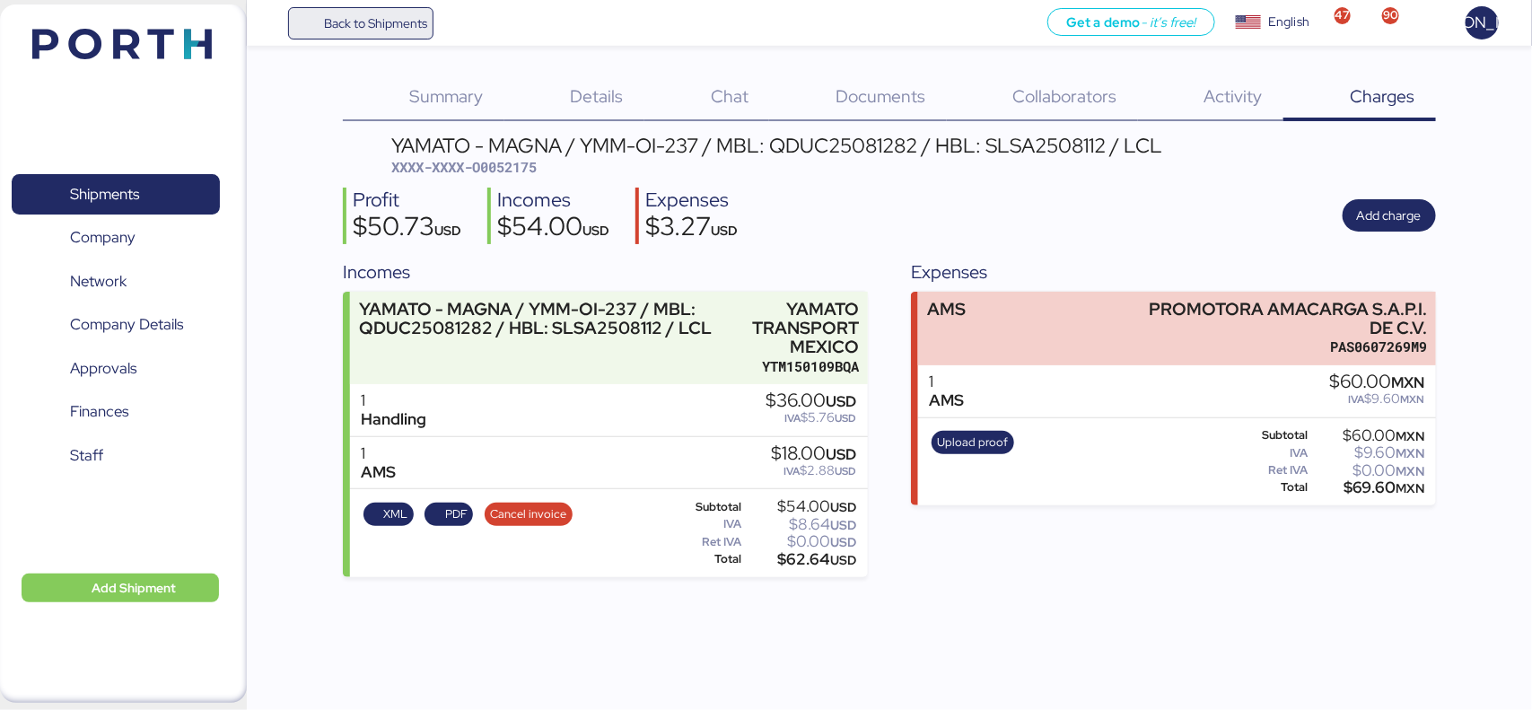
click at [389, 27] on span "Back to Shipments" at bounding box center [375, 24] width 103 height 22
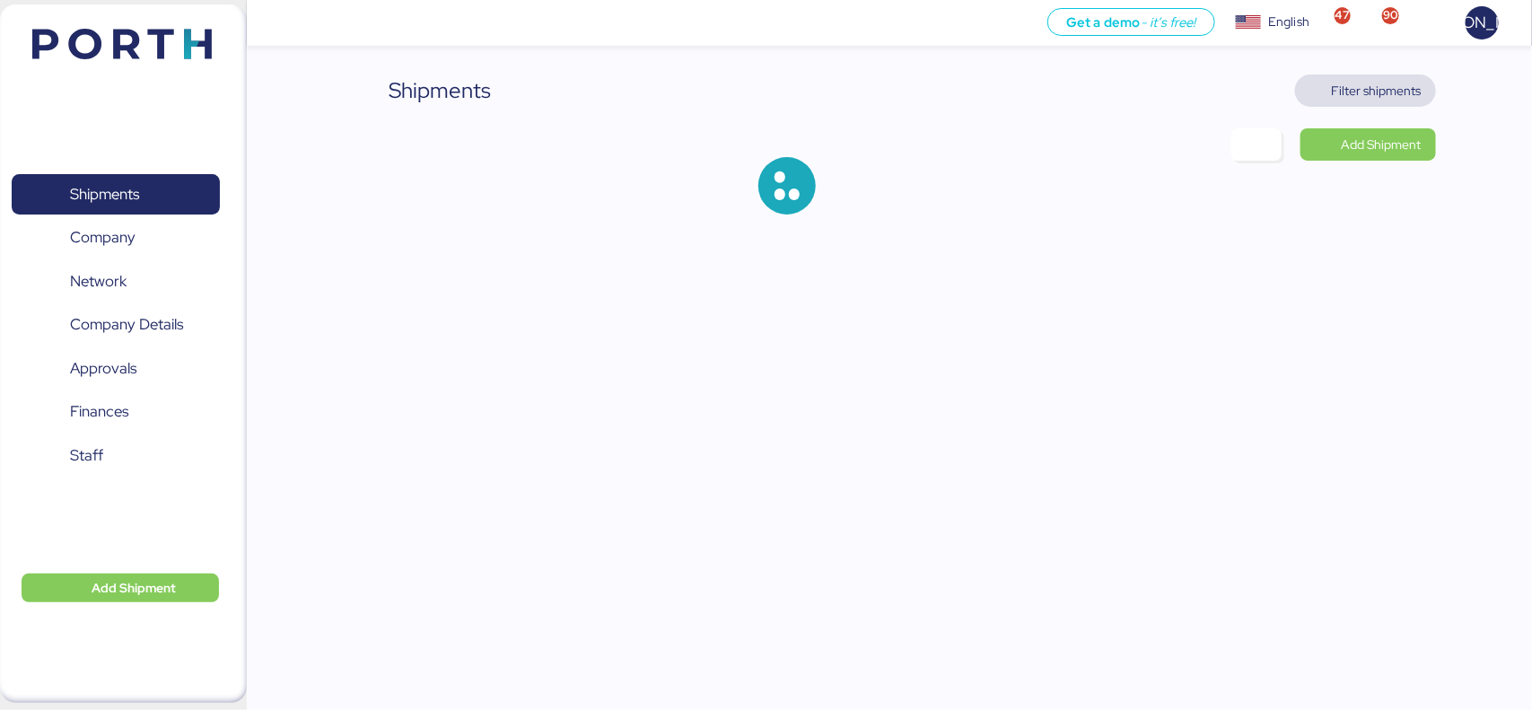
click at [1387, 76] on span "Filter shipments" at bounding box center [1365, 90] width 141 height 32
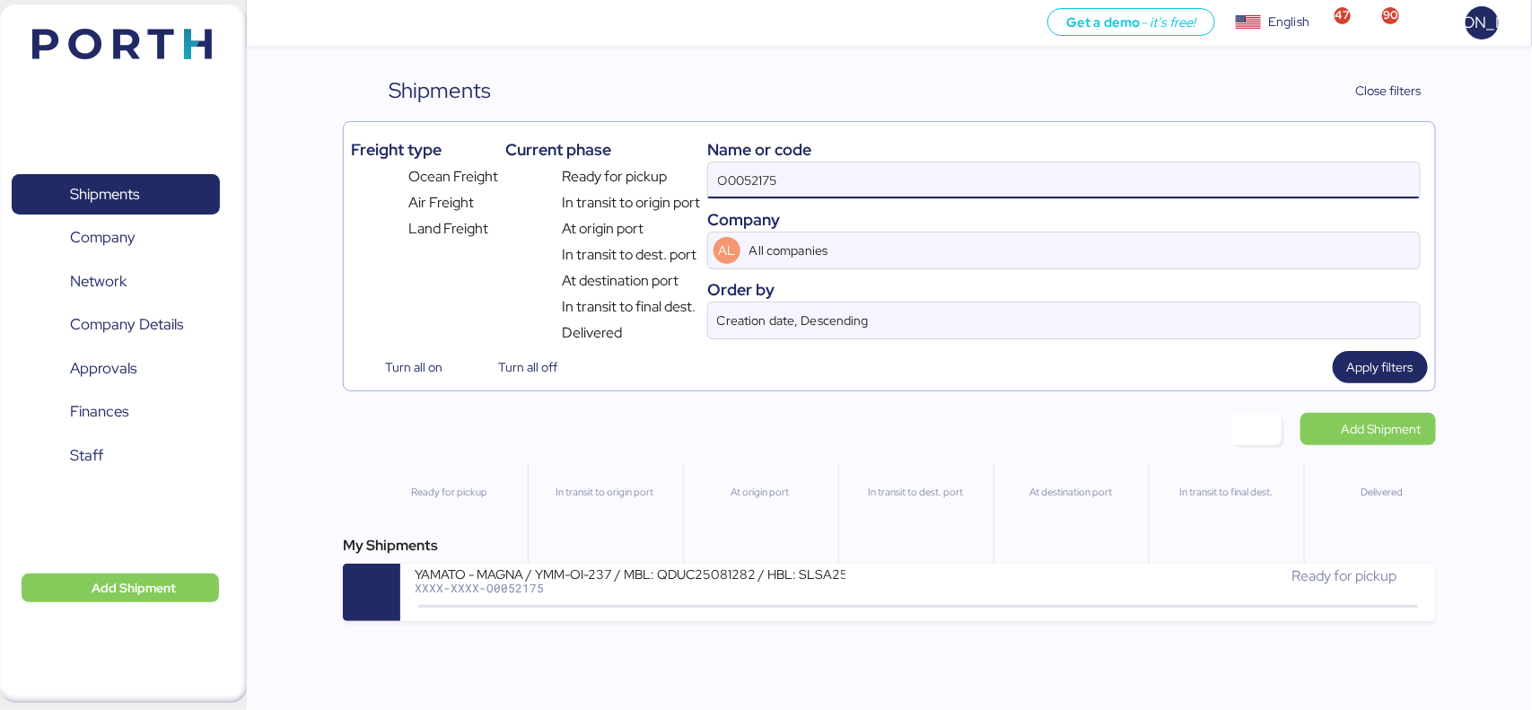
click at [866, 175] on input "O0052175" at bounding box center [1063, 180] width 711 height 36
paste input "A0052212"
click at [866, 175] on input "A0052212" at bounding box center [1063, 180] width 711 height 36
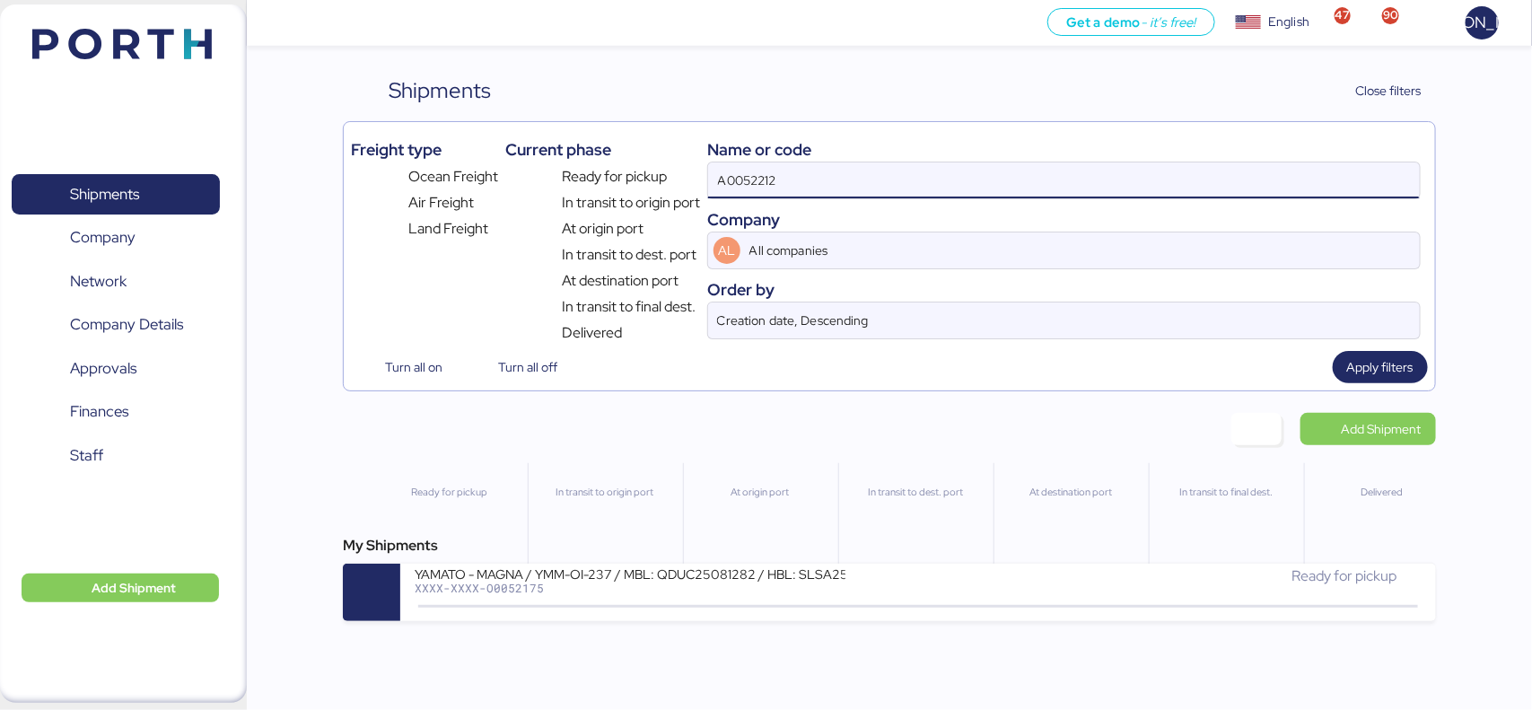
type input "A0052212"
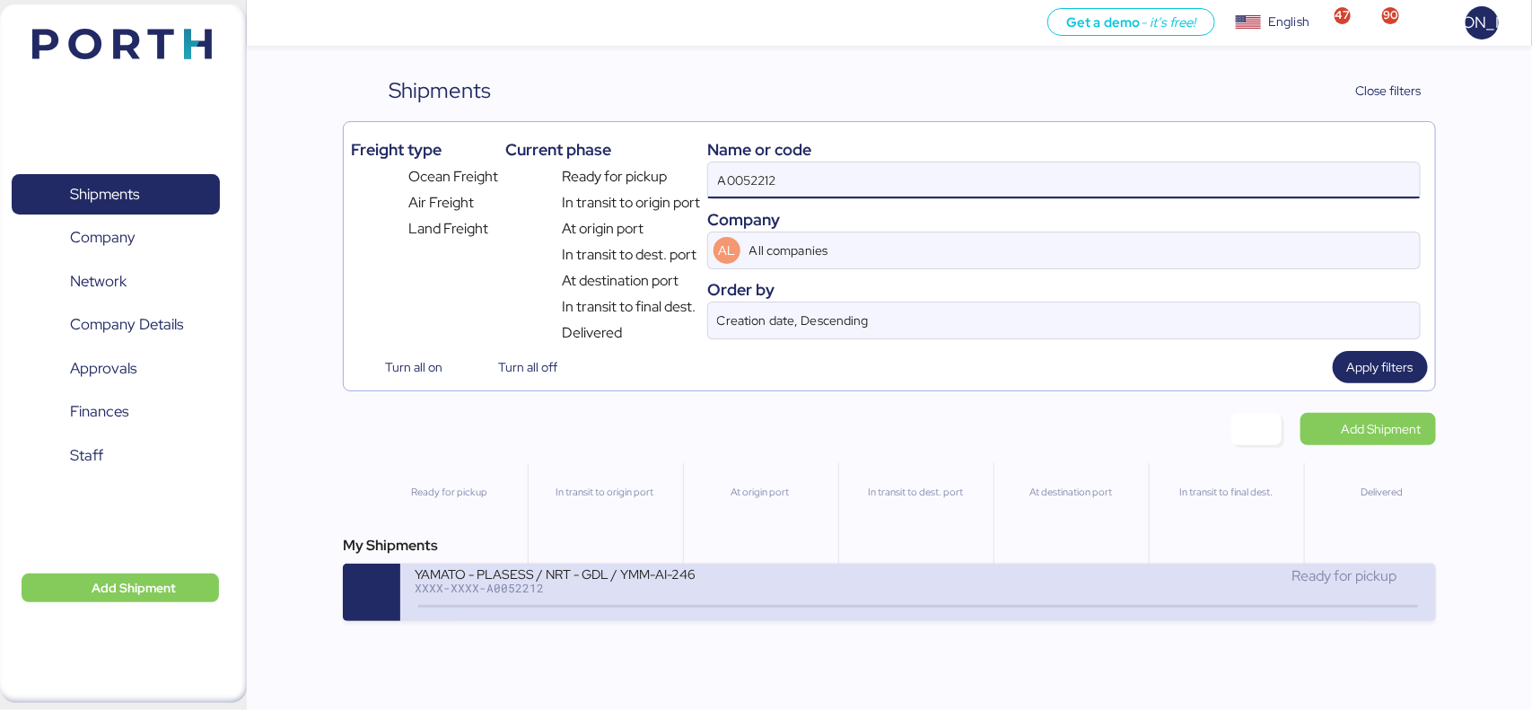
click at [845, 585] on div "YAMATO - PLASESS / NRT - GDL / YMM-AI-246 XXXX-XXXX-A0052212" at bounding box center [666, 584] width 503 height 39
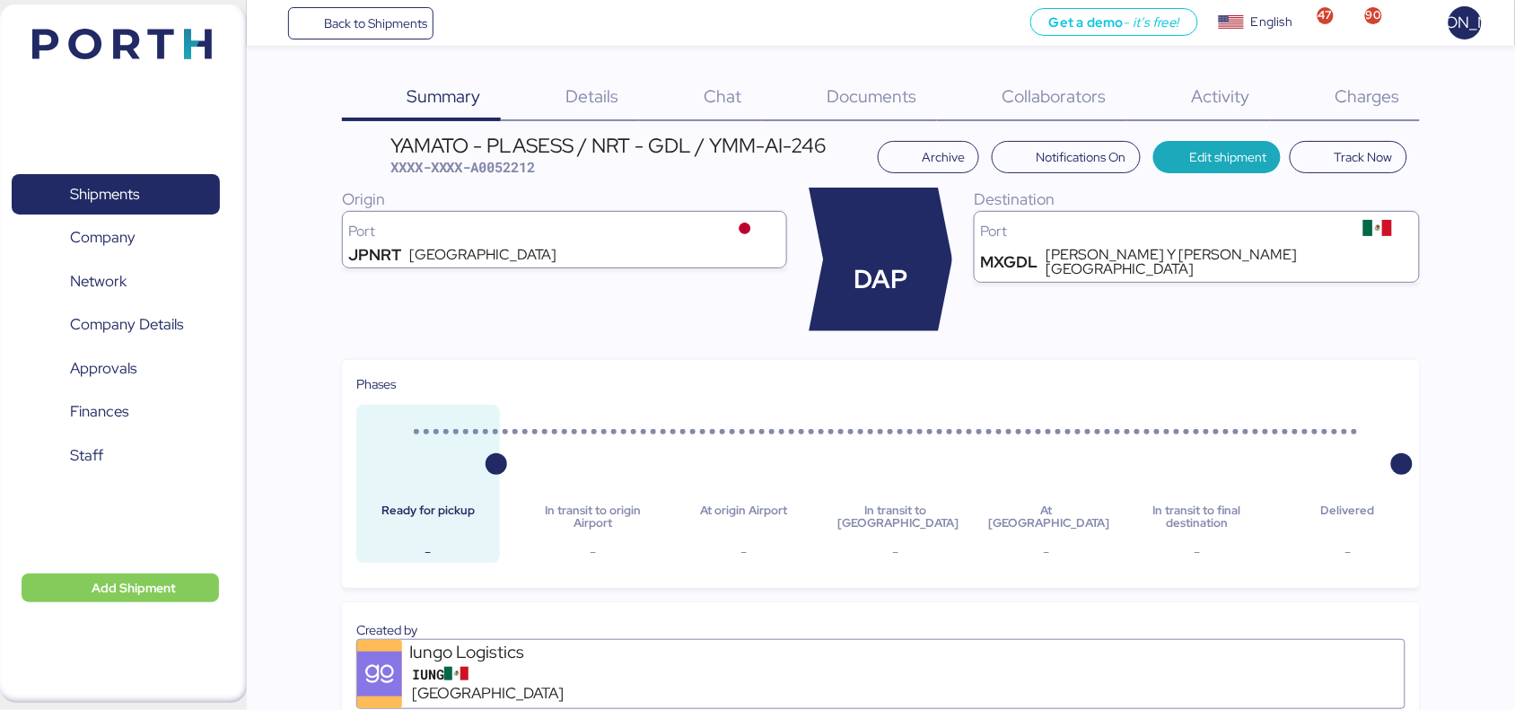
click at [1393, 92] on span "Charges" at bounding box center [1367, 95] width 65 height 23
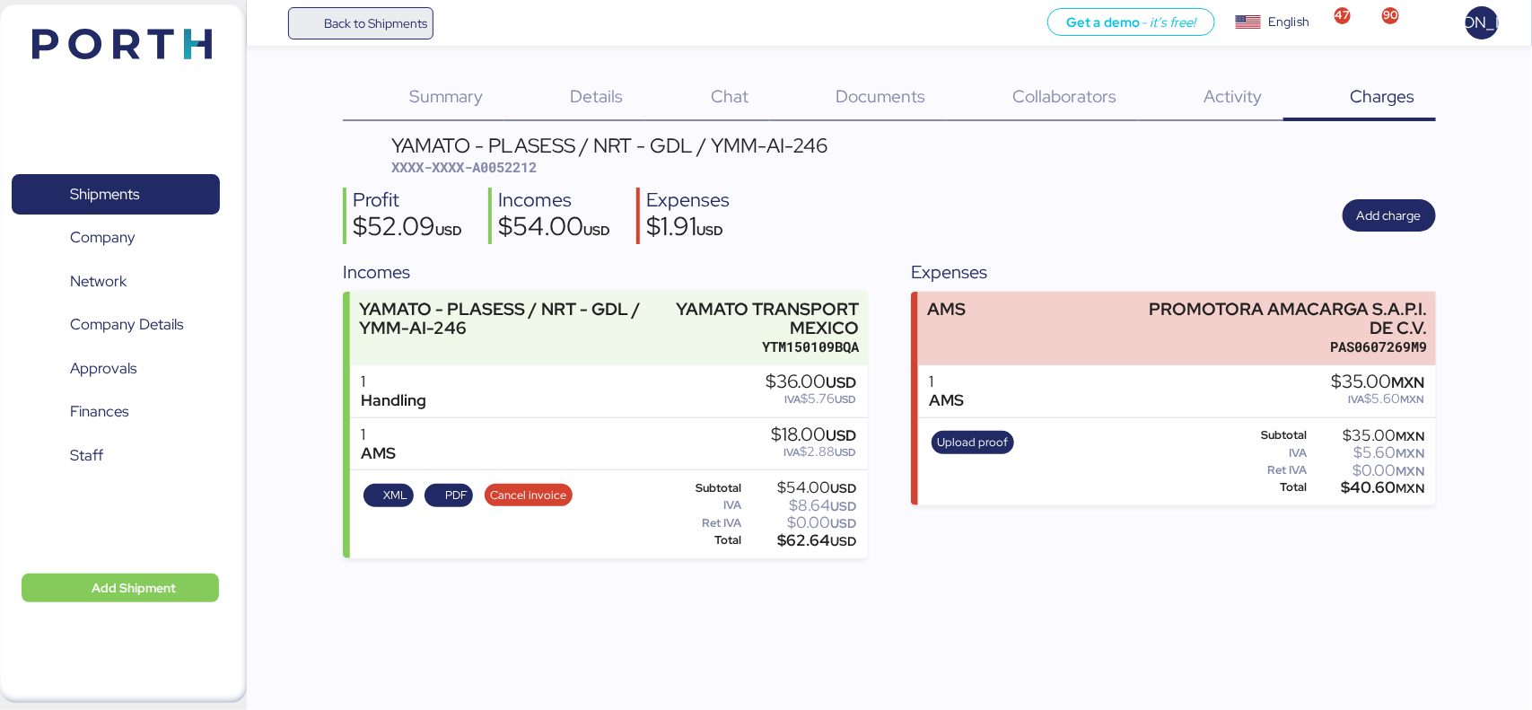
click at [393, 20] on span "Back to Shipments" at bounding box center [375, 24] width 103 height 22
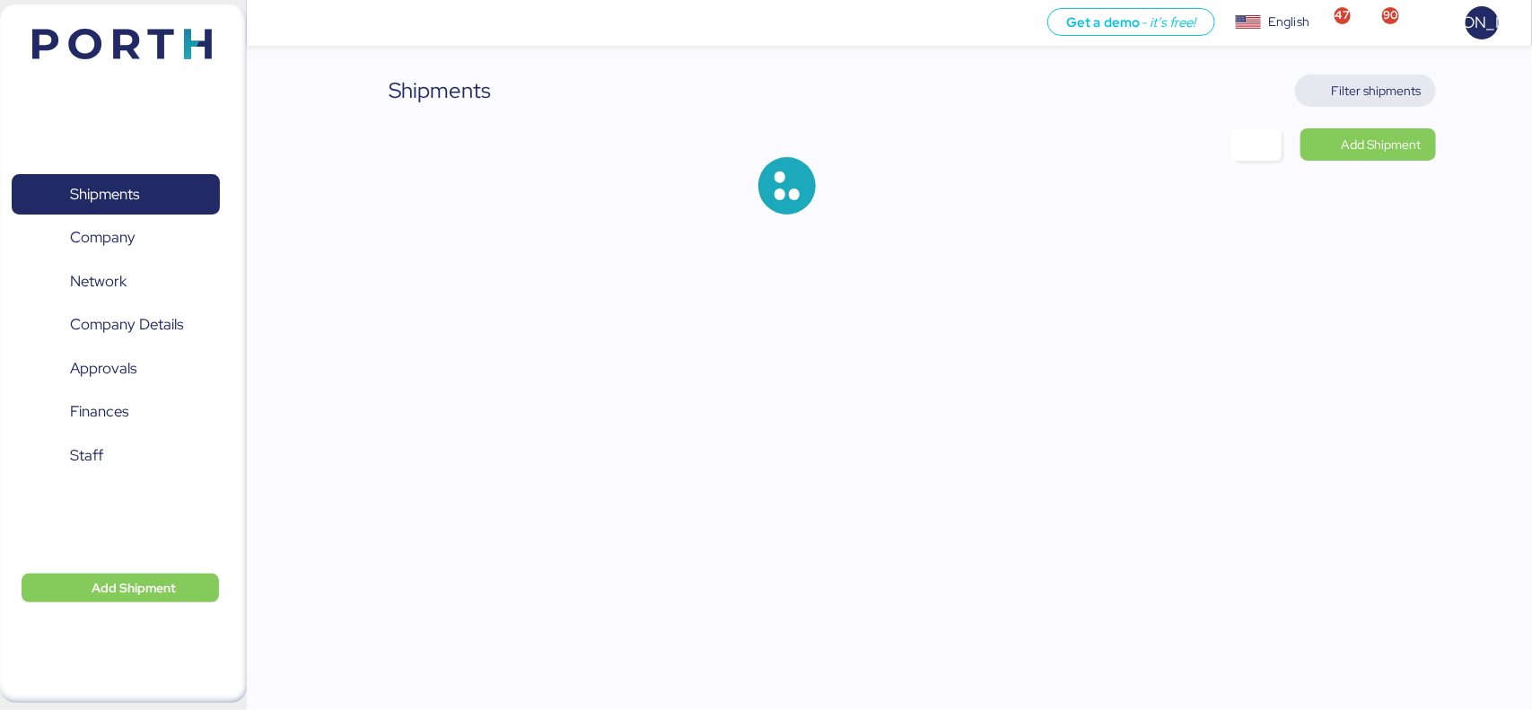
click at [1387, 92] on span "Filter shipments" at bounding box center [1377, 91] width 90 height 22
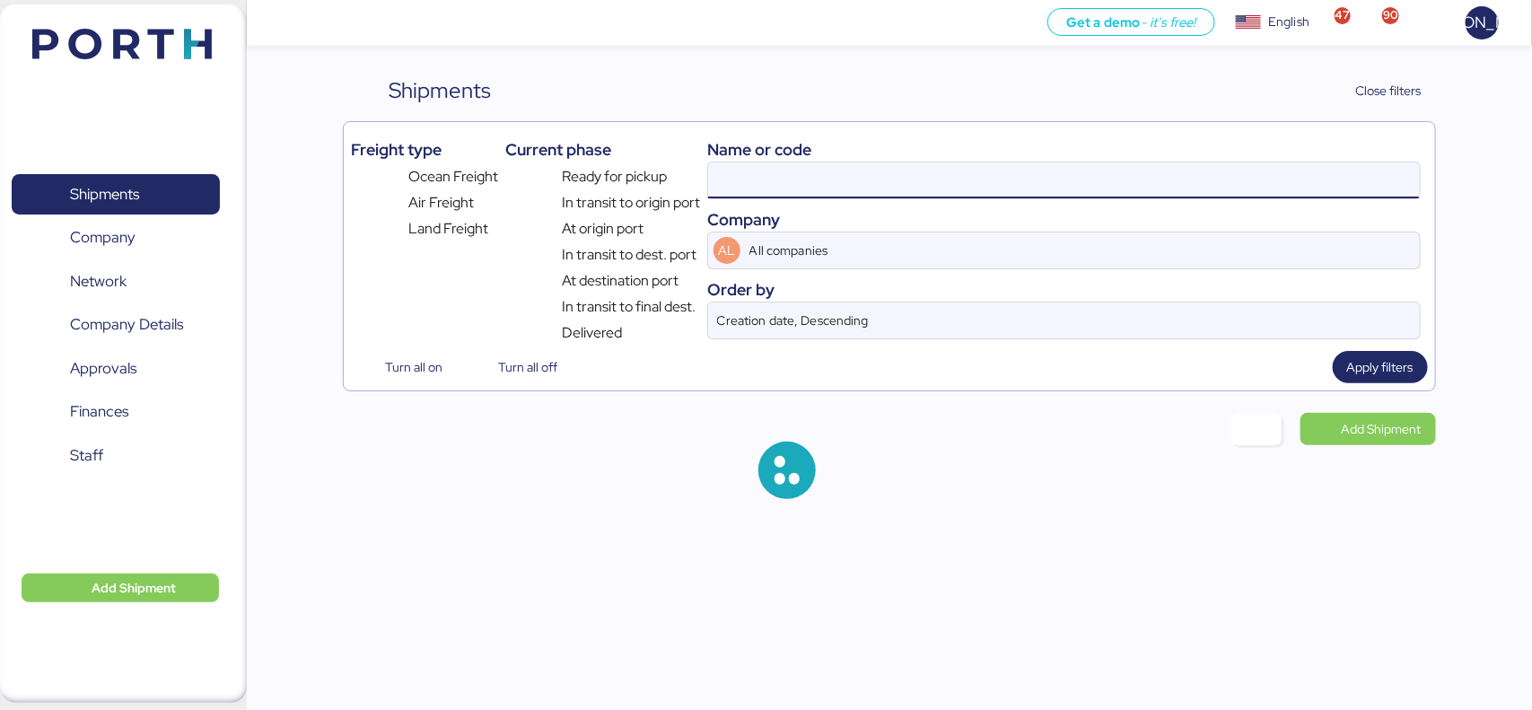
click at [957, 178] on input at bounding box center [1063, 180] width 711 height 36
paste input "NGTL7483837"
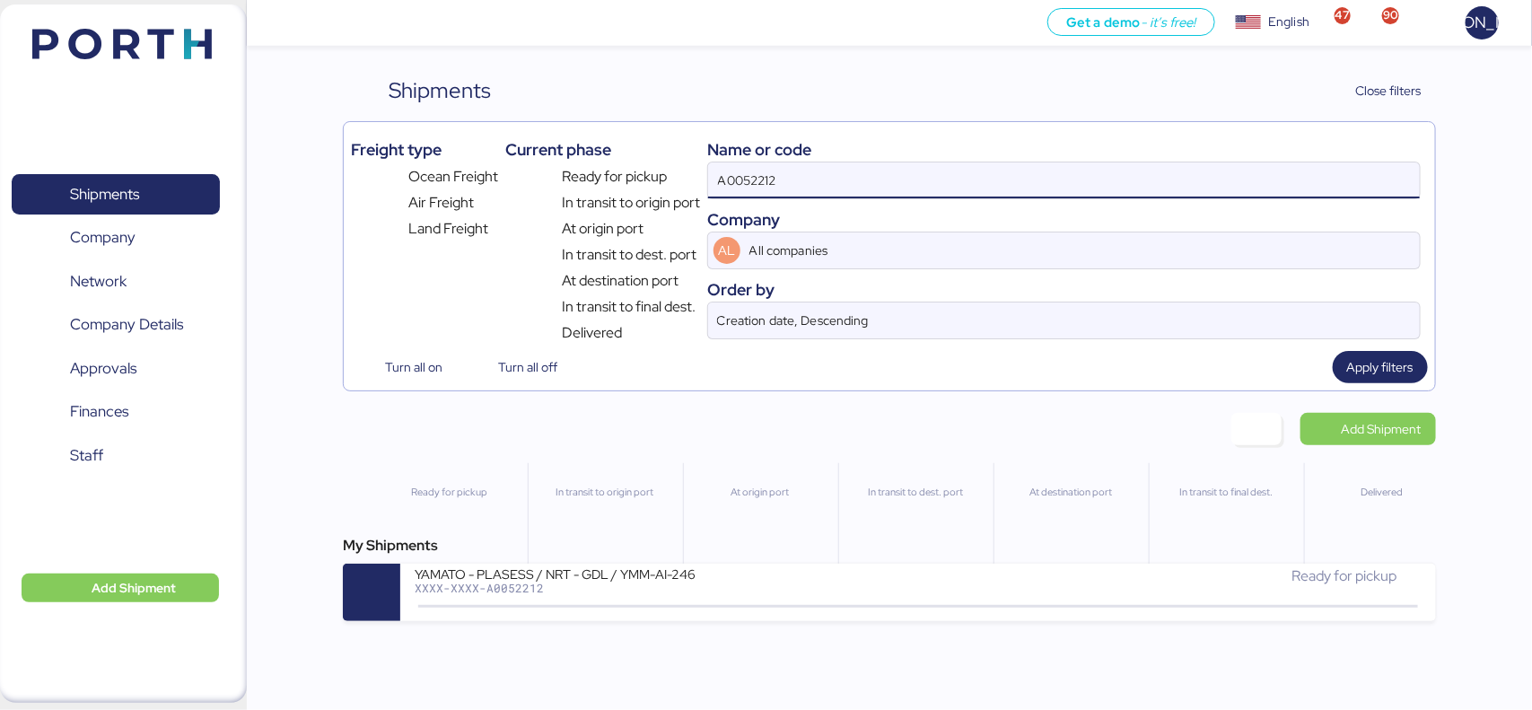
click at [957, 178] on input "A0052212" at bounding box center [1063, 180] width 711 height 36
paste input "NGTL7483837"
type input "NGTL7483837"
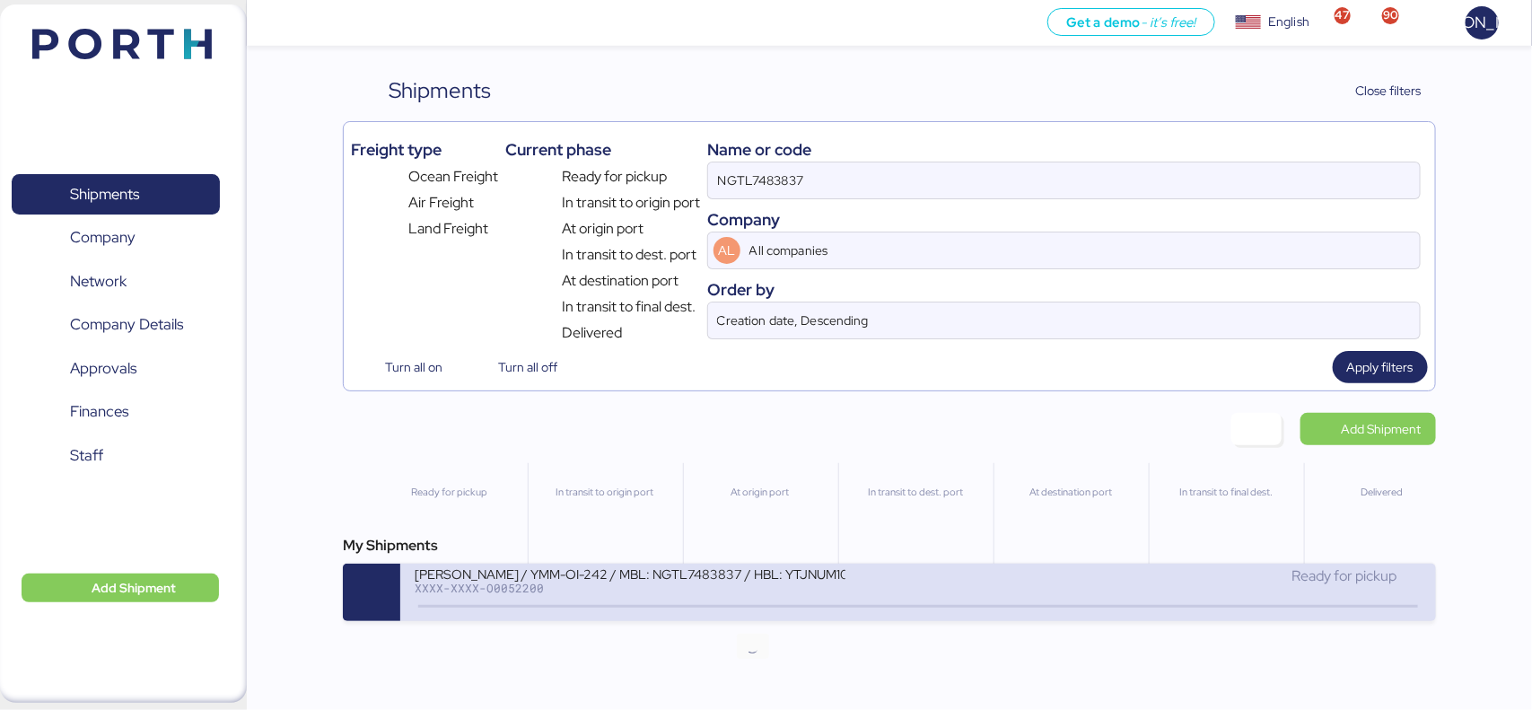
click at [786, 616] on icon at bounding box center [753, 607] width 86 height 20
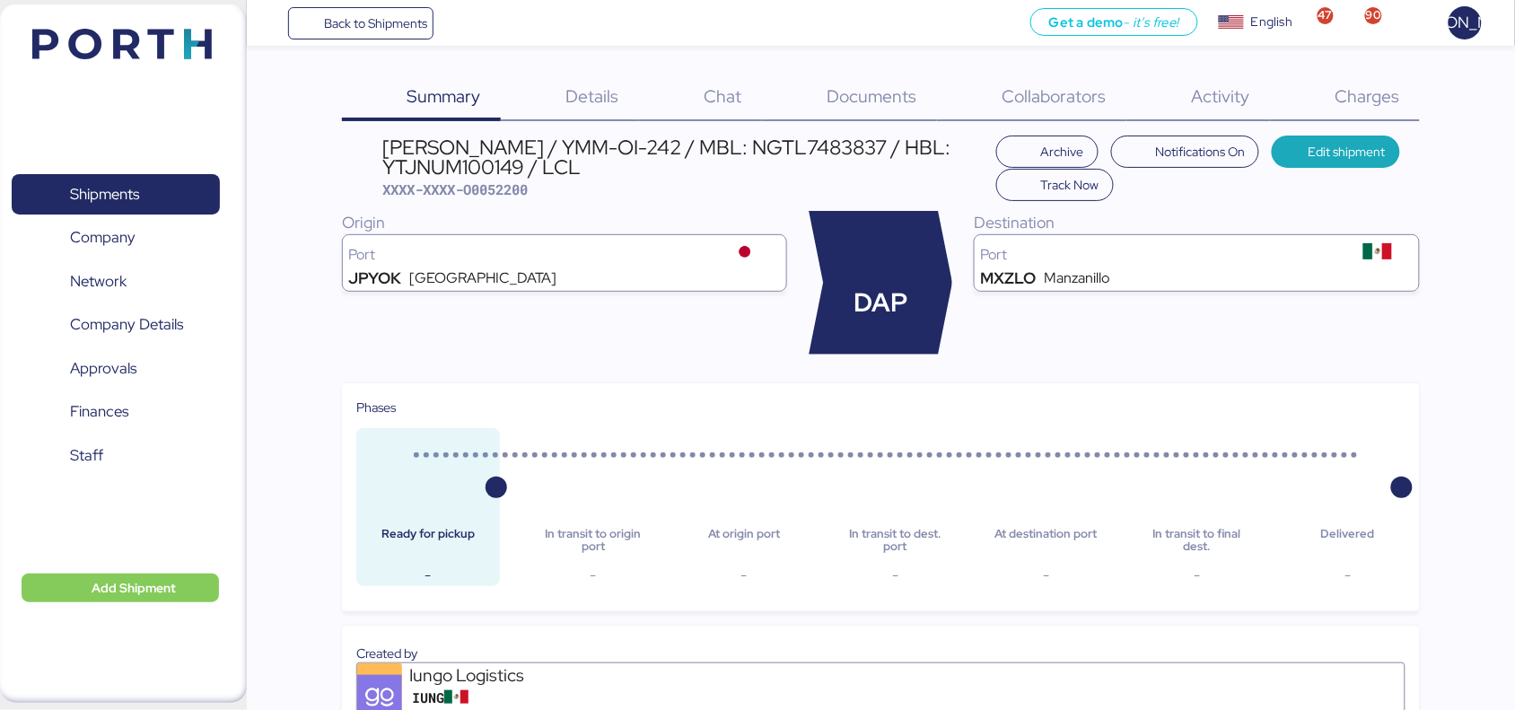
click at [1368, 76] on div "Charges 0" at bounding box center [1345, 97] width 150 height 47
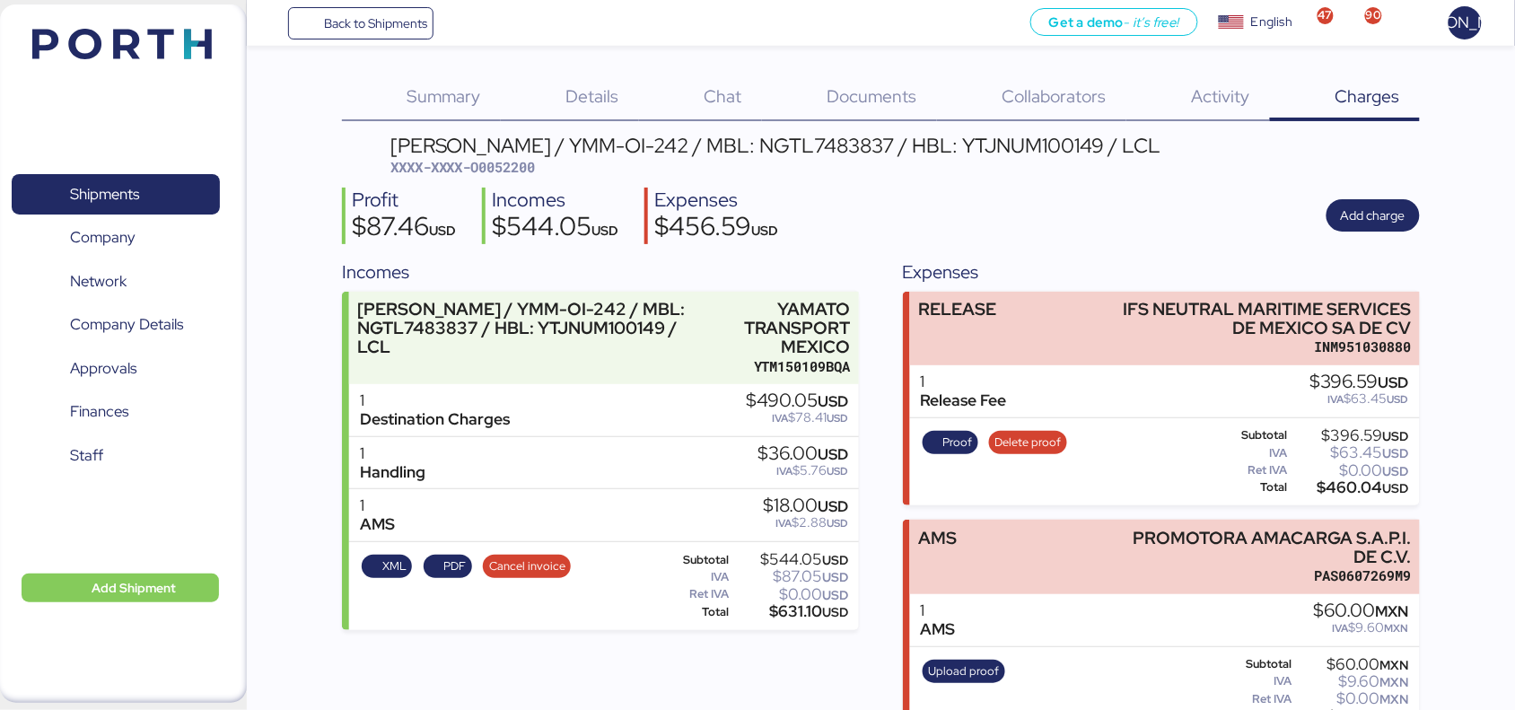
scroll to position [40, 0]
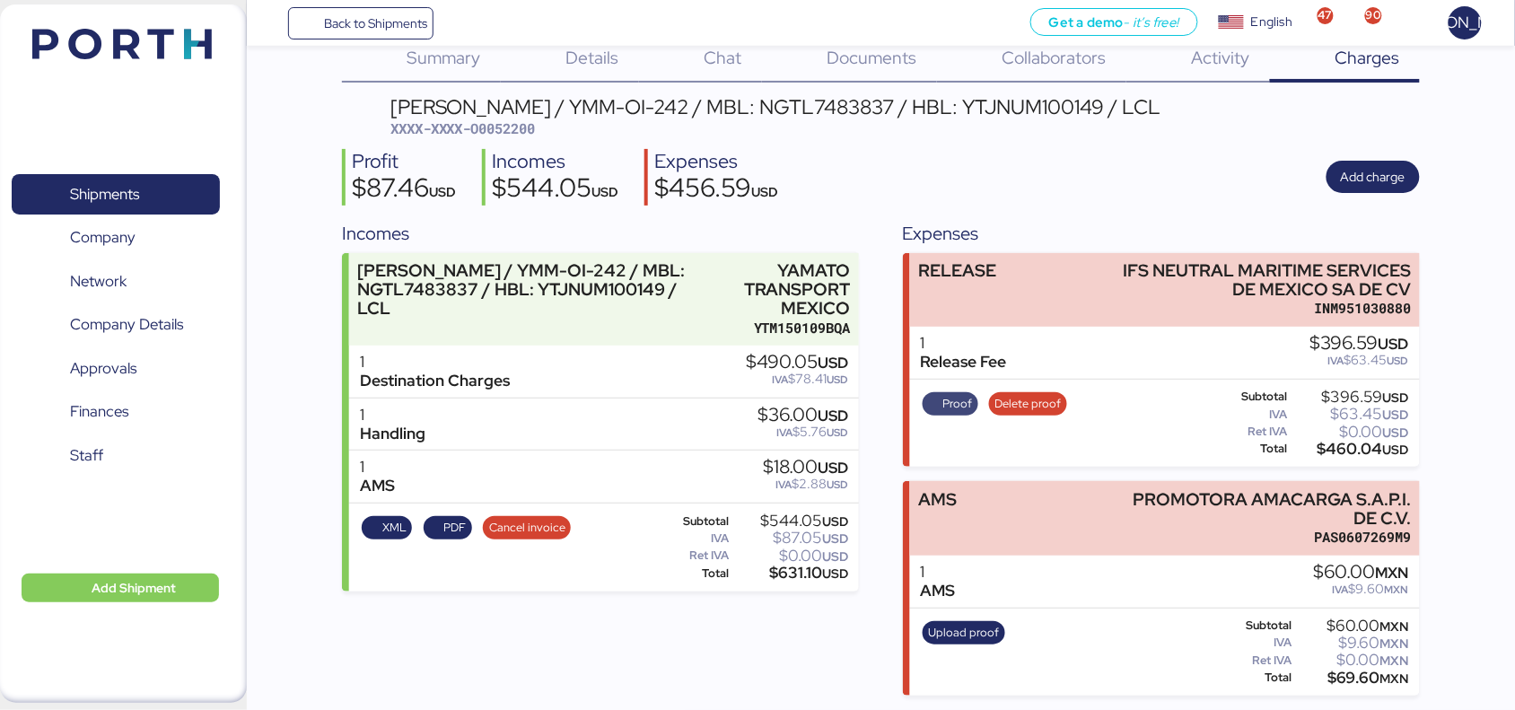
click at [958, 401] on span "Proof" at bounding box center [957, 404] width 30 height 20
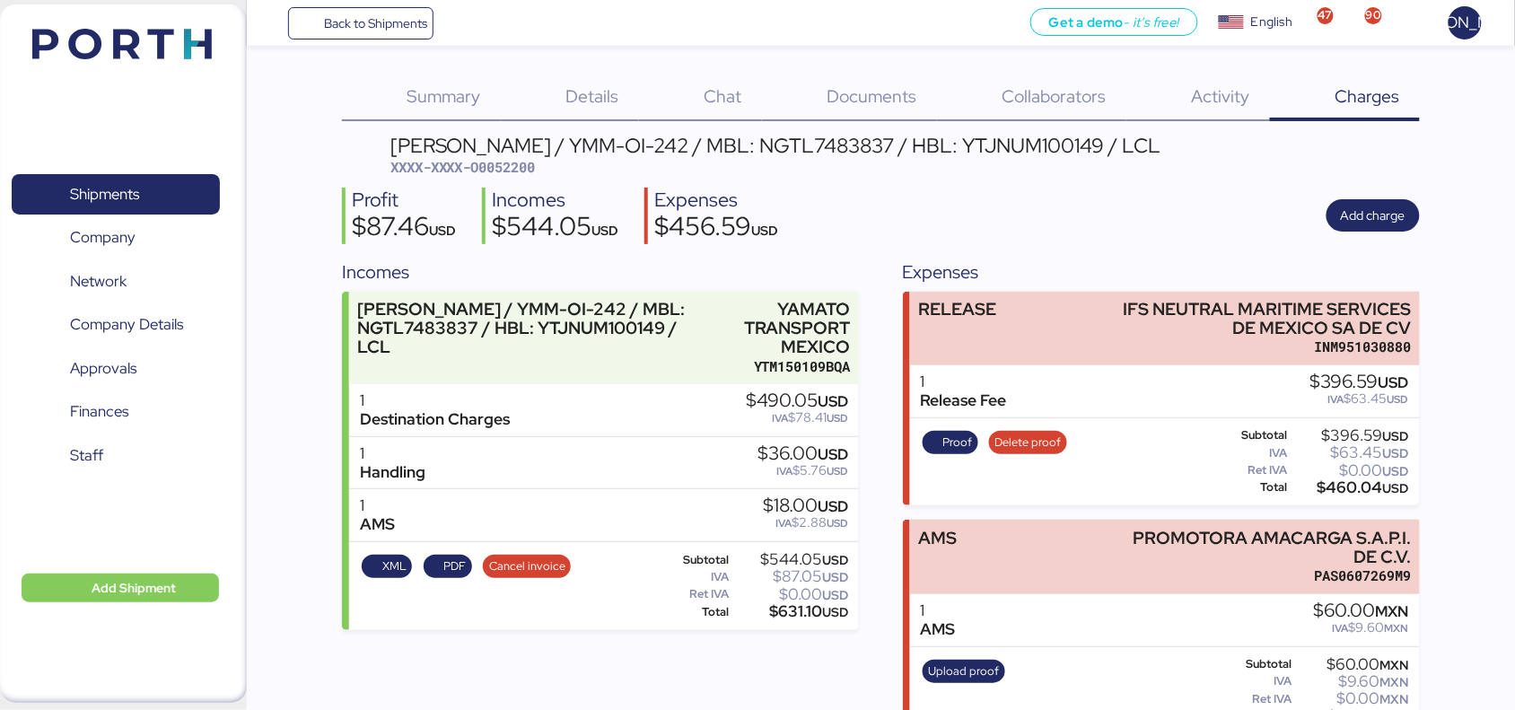
click at [415, 85] on span "Summary" at bounding box center [444, 95] width 74 height 23
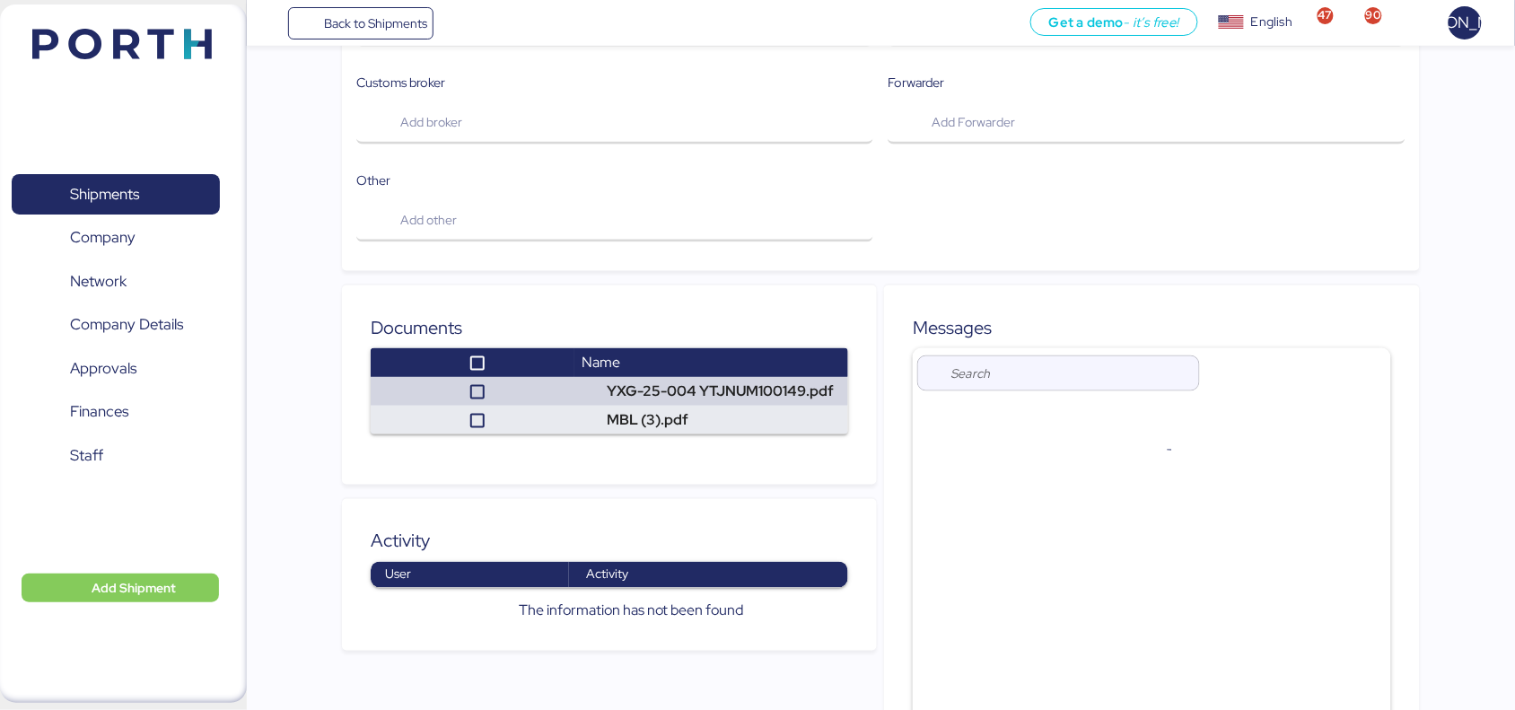
scroll to position [867, 0]
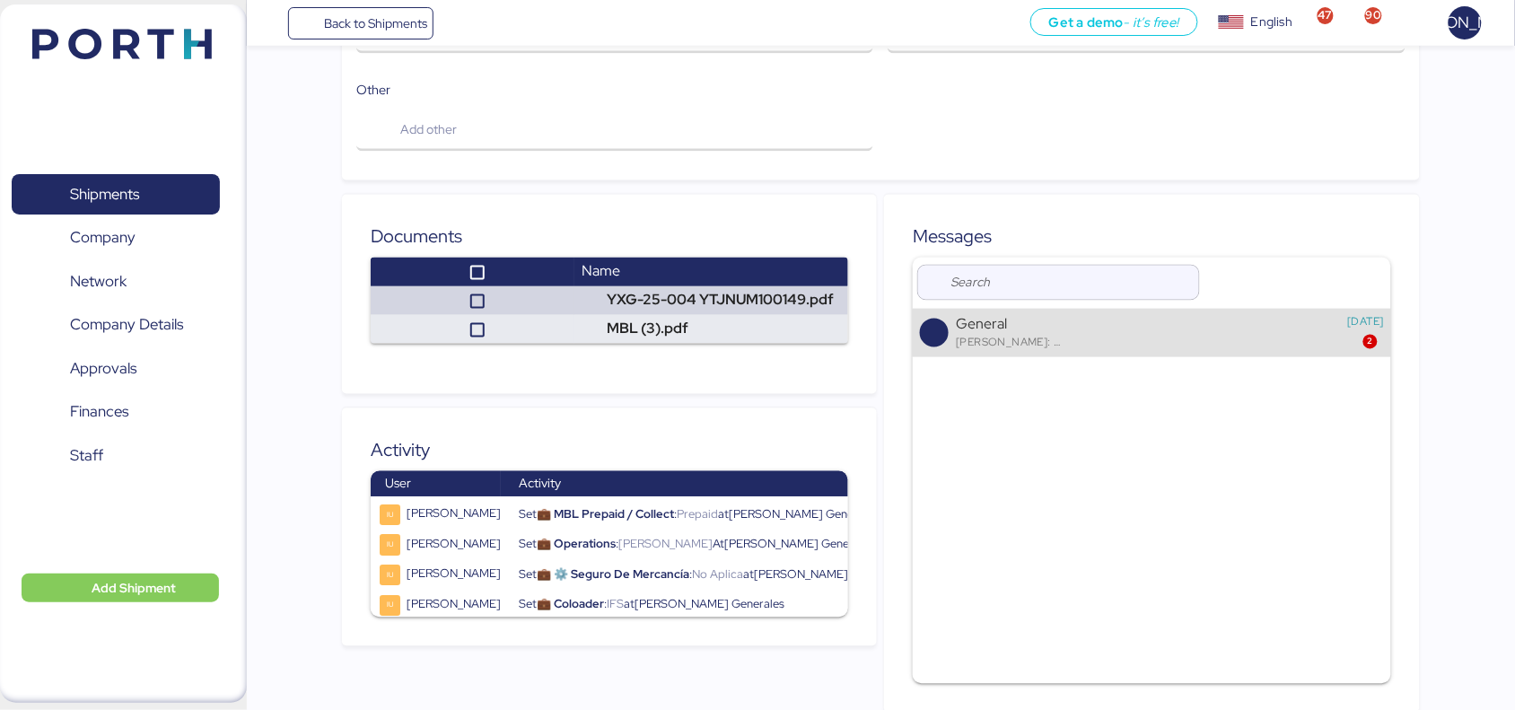
click at [1126, 316] on div "General" at bounding box center [1144, 324] width 377 height 17
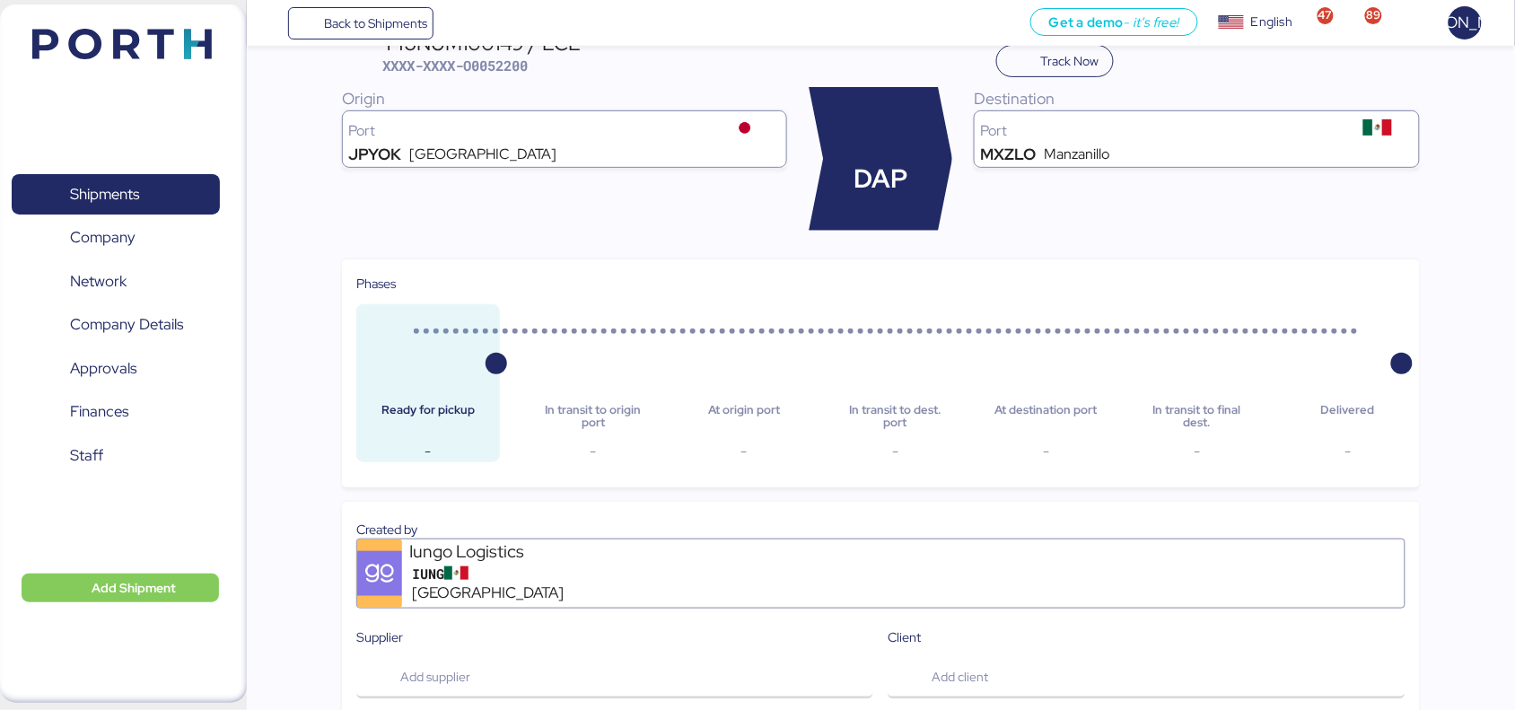
scroll to position [123, 0]
click at [606, 369] on icon at bounding box center [593, 376] width 115 height 29
